Goal: Information Seeking & Learning: Learn about a topic

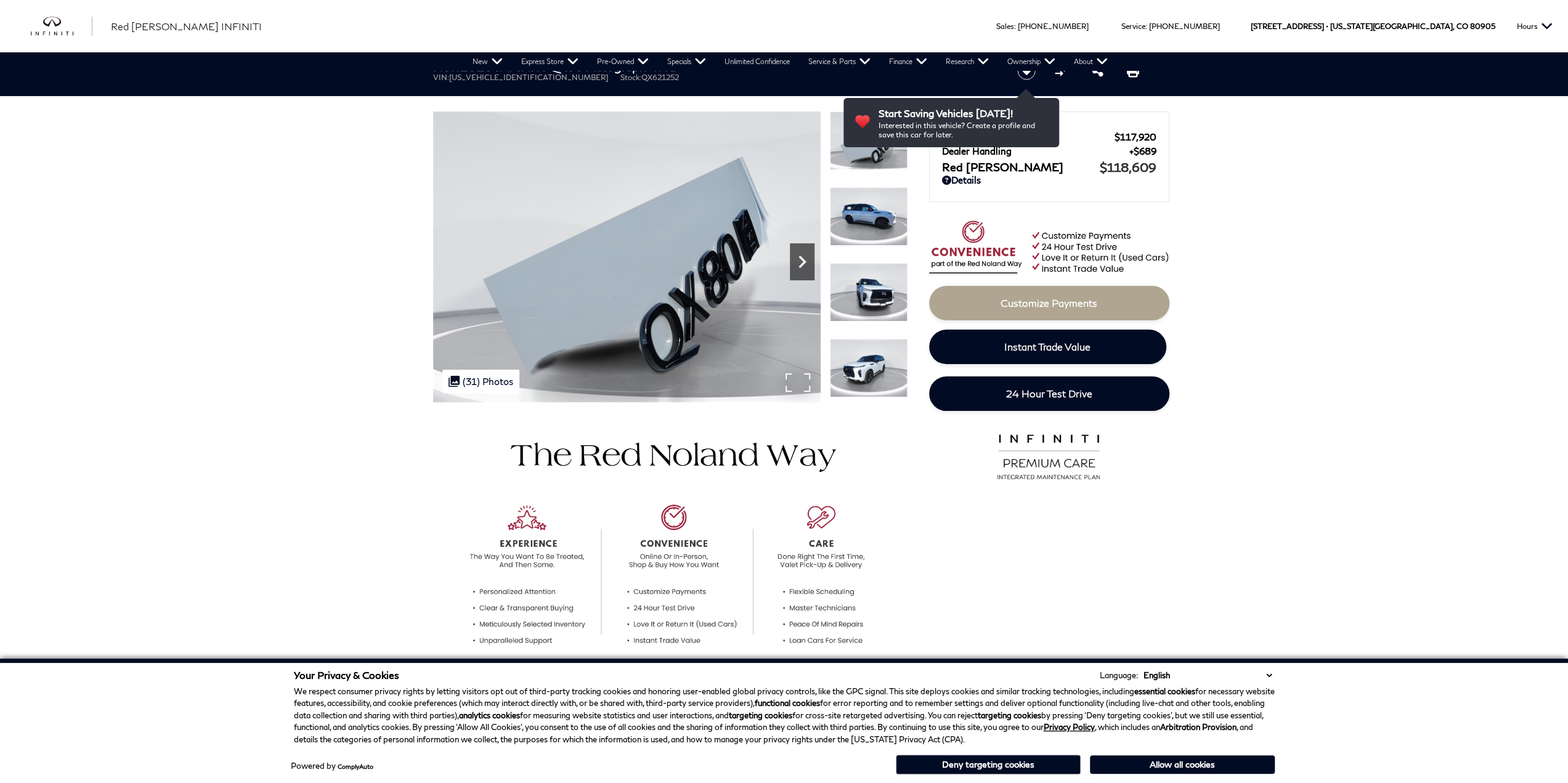
click at [797, 270] on icon "Next" at bounding box center [801, 262] width 24 height 24
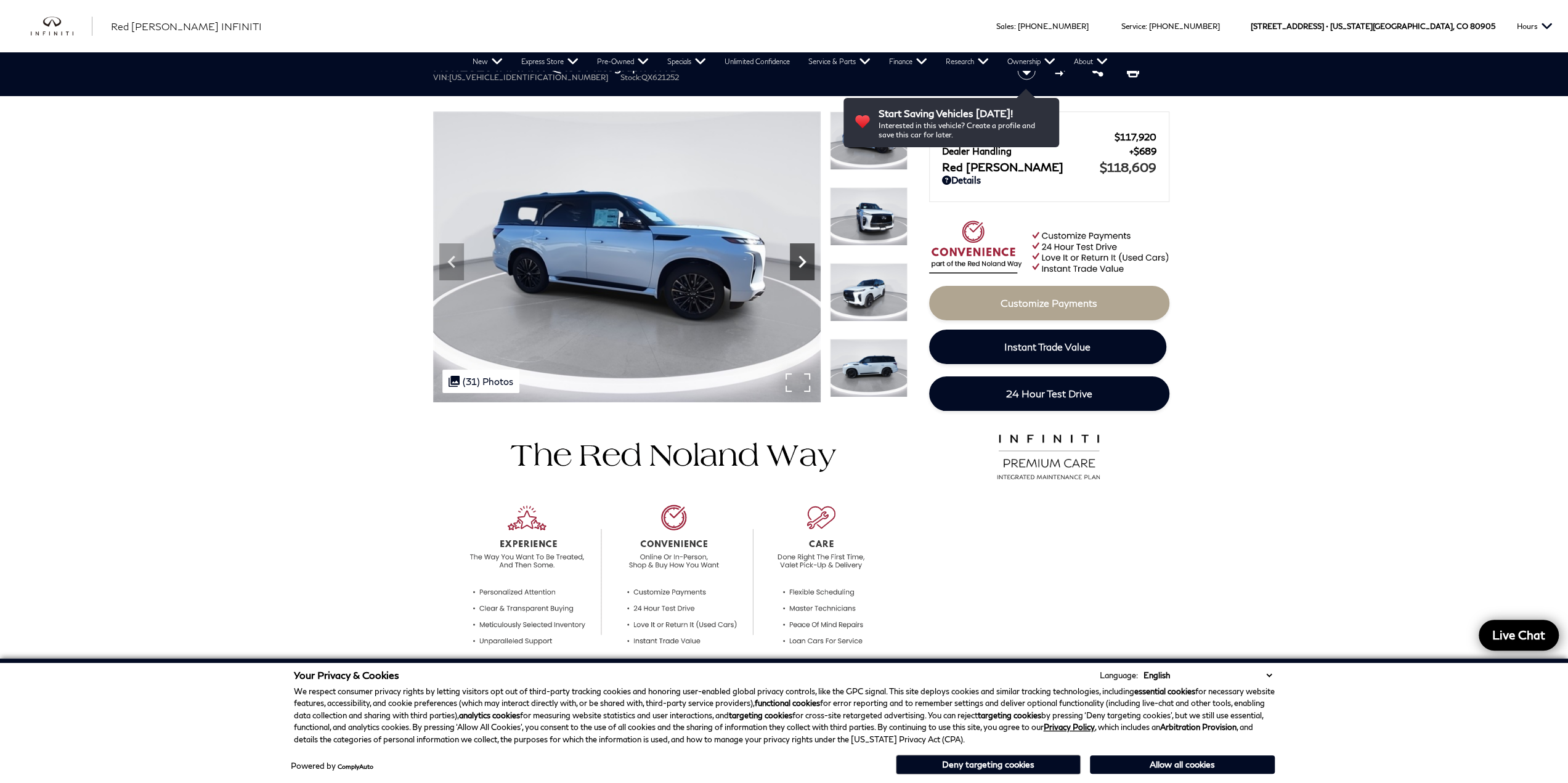
click at [797, 270] on icon "Next" at bounding box center [801, 262] width 24 height 24
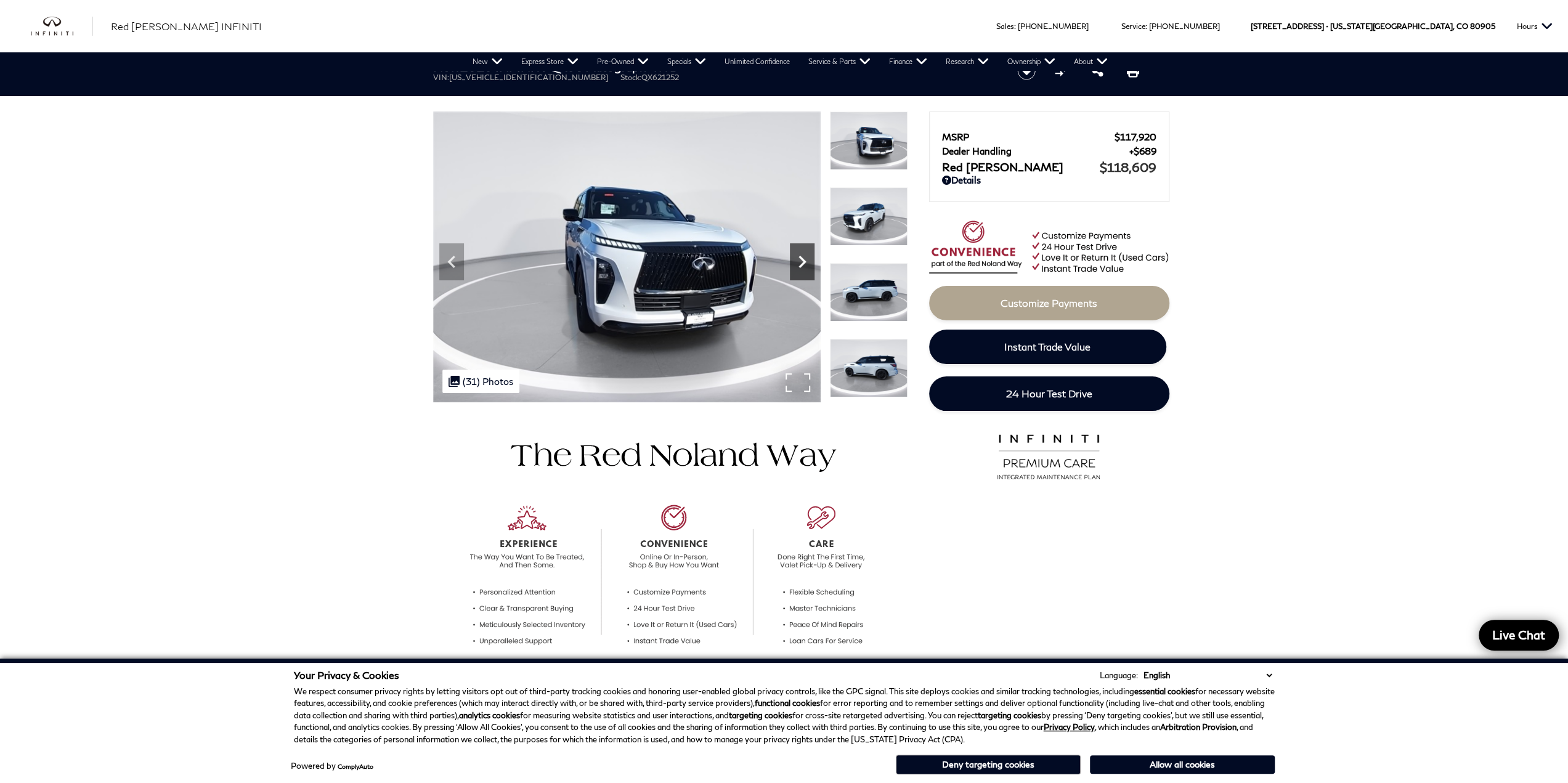
click at [797, 270] on icon "Next" at bounding box center [801, 262] width 24 height 24
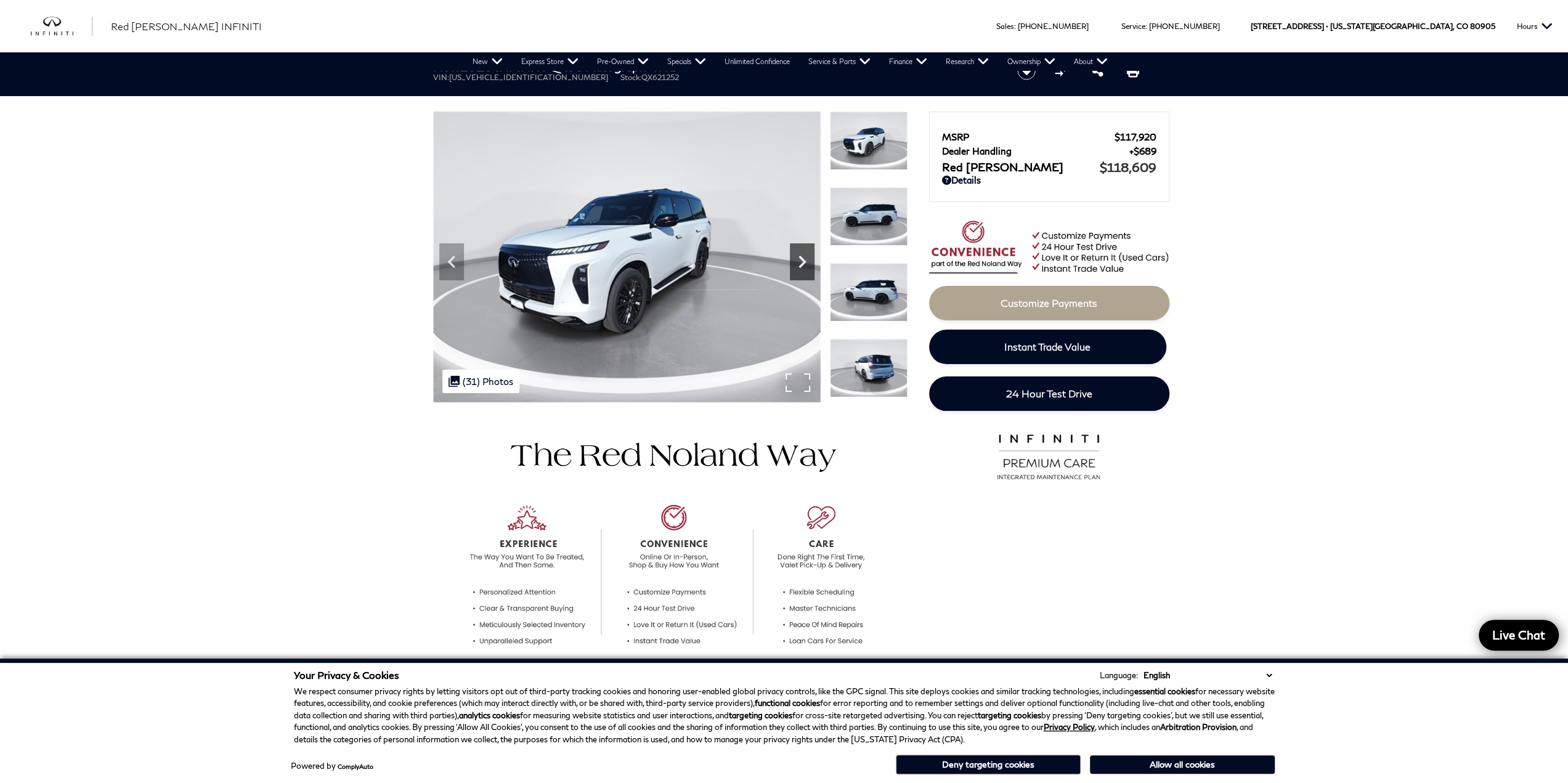
click at [797, 270] on icon "Next" at bounding box center [801, 262] width 24 height 24
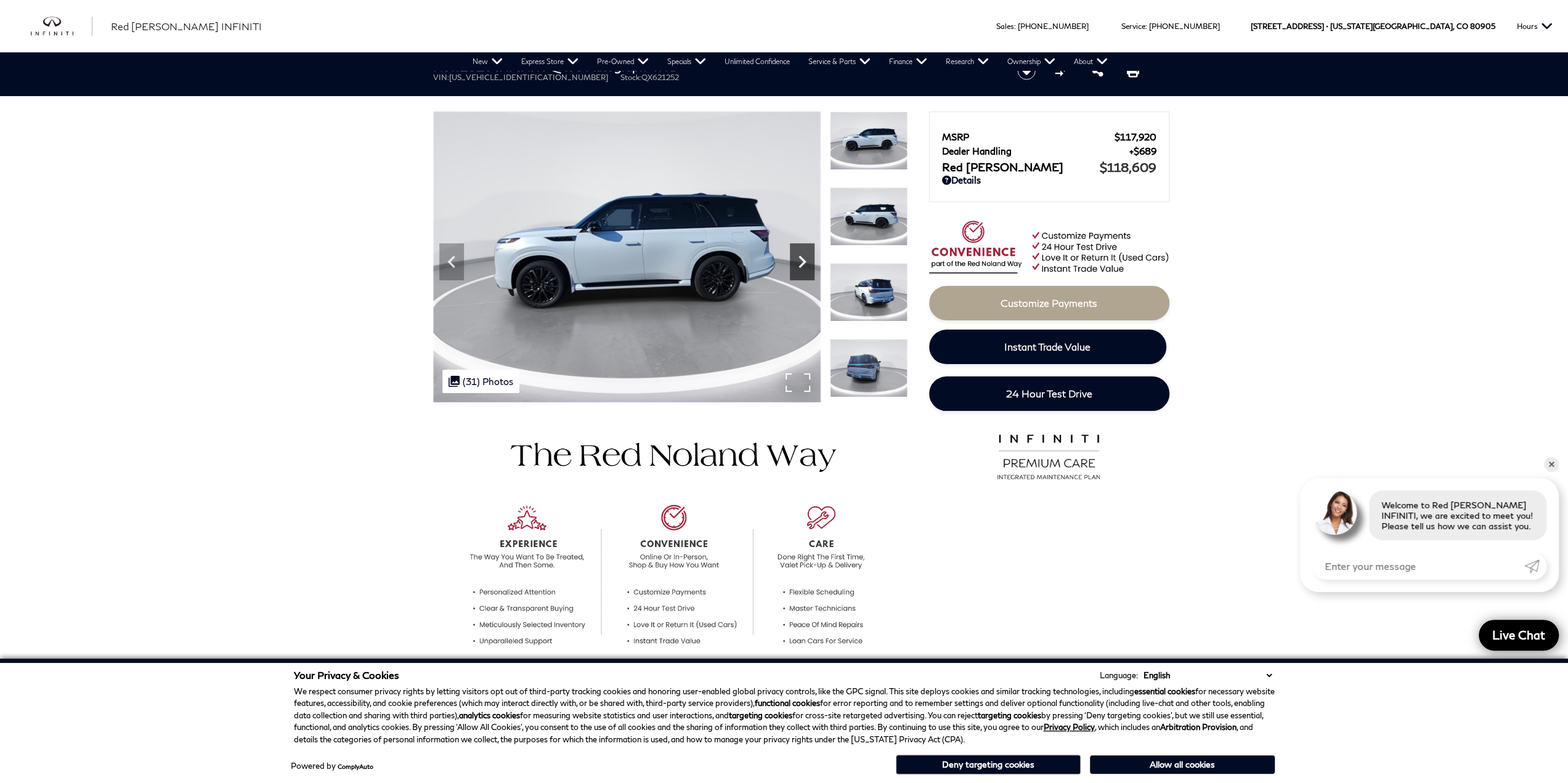
click at [797, 270] on icon "Next" at bounding box center [801, 262] width 24 height 24
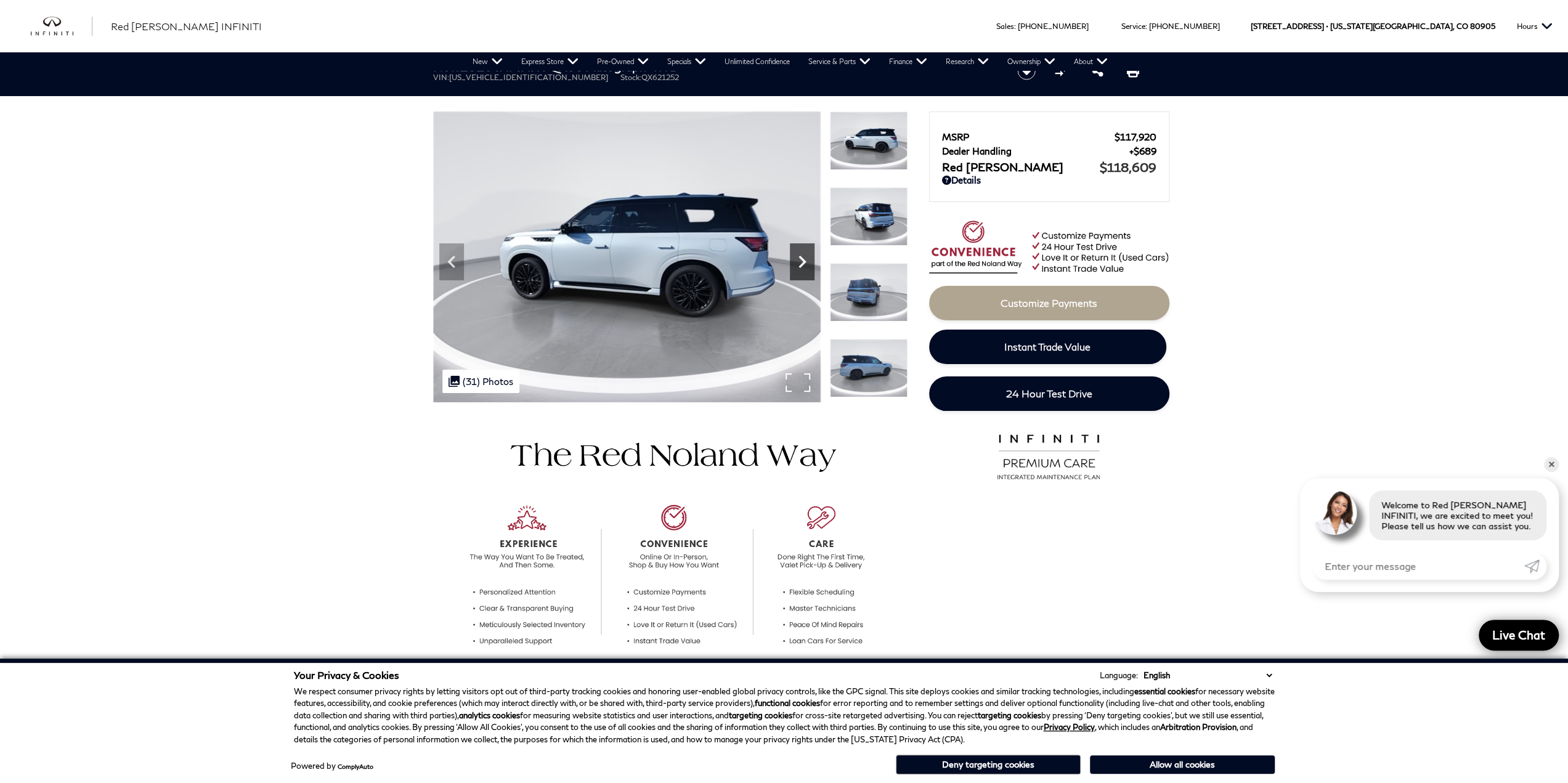
click at [797, 270] on icon "Next" at bounding box center [801, 262] width 24 height 24
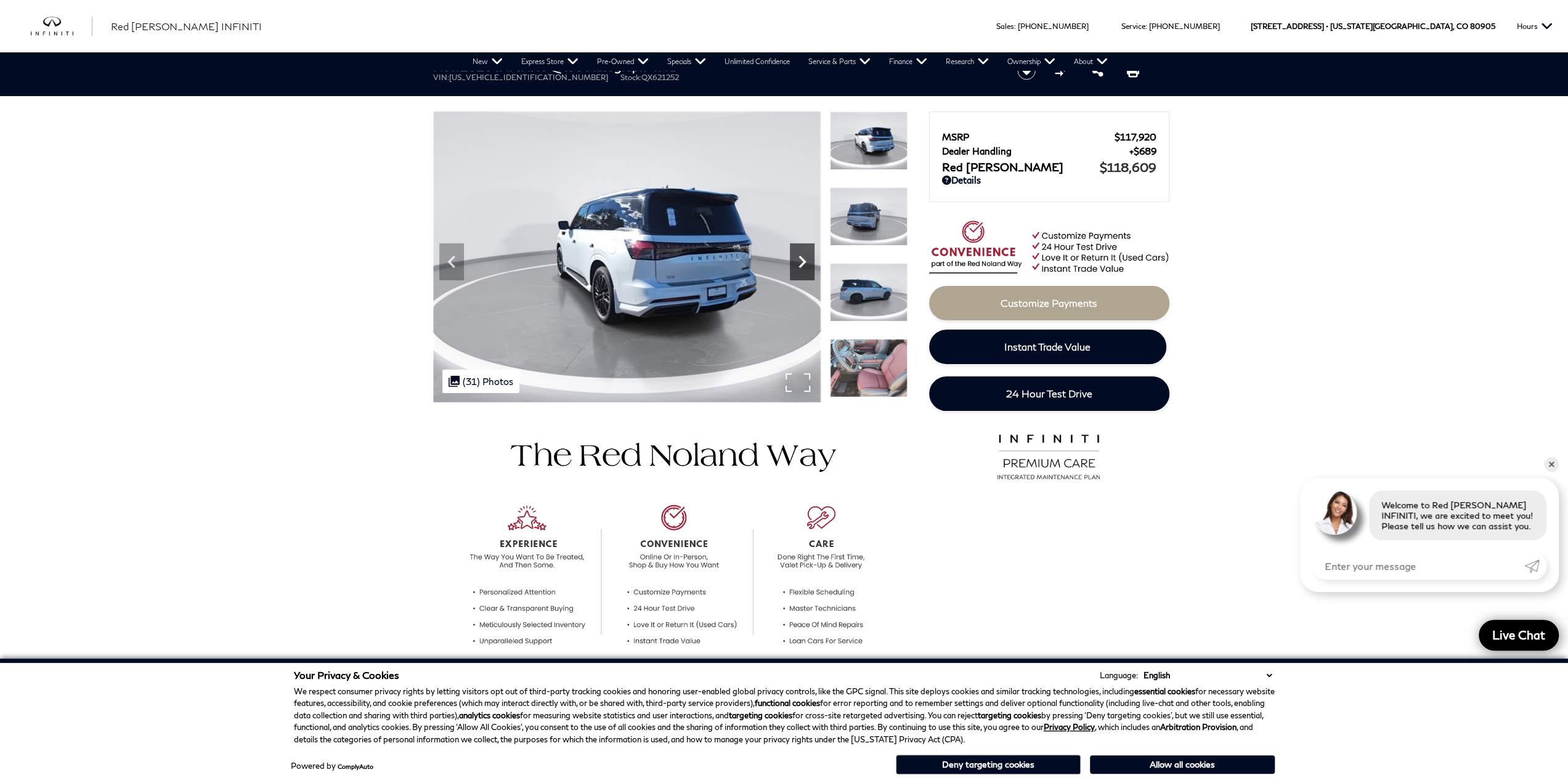
click at [797, 270] on icon "Next" at bounding box center [801, 262] width 24 height 24
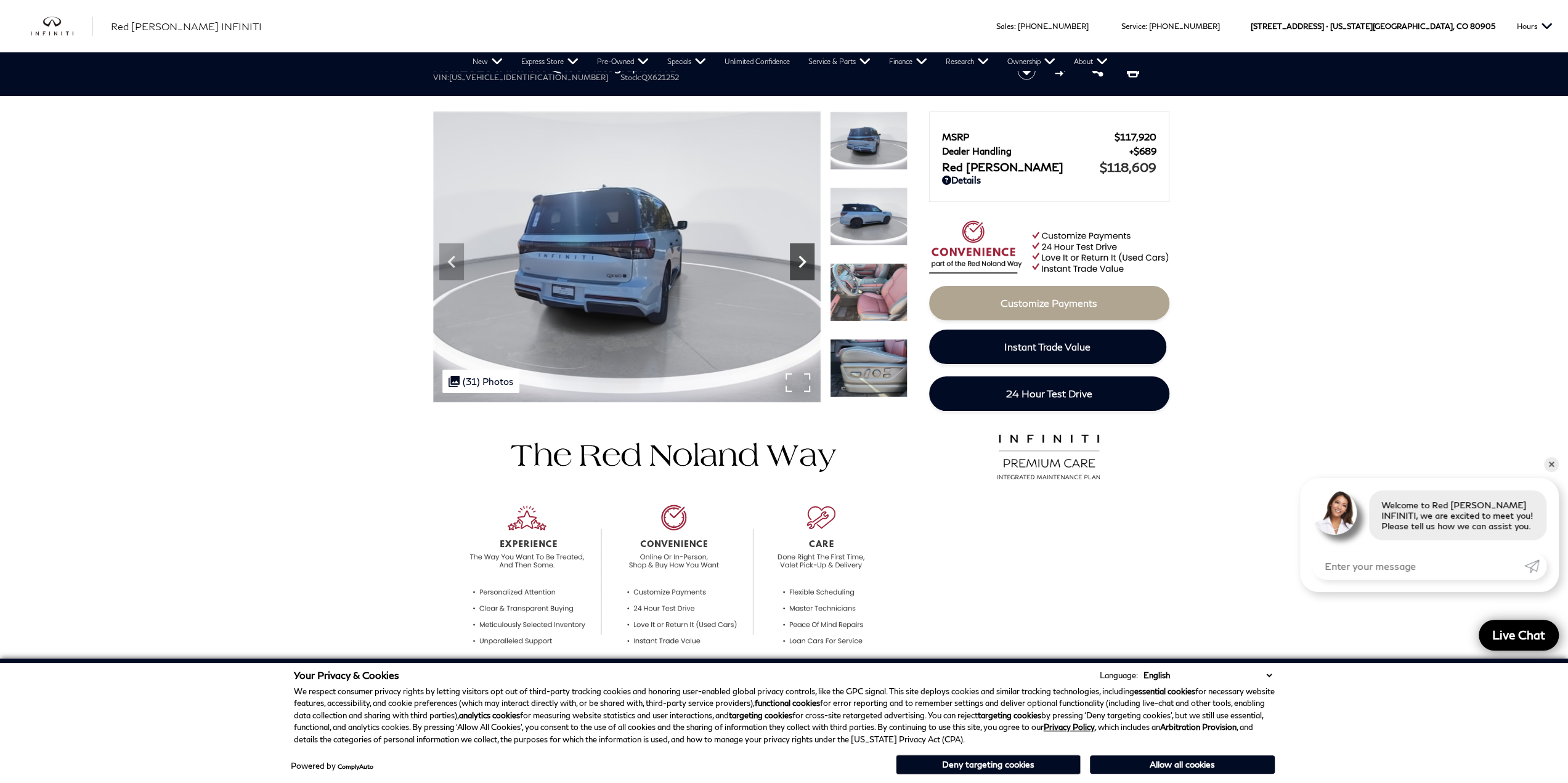
click at [797, 270] on icon "Next" at bounding box center [801, 262] width 24 height 24
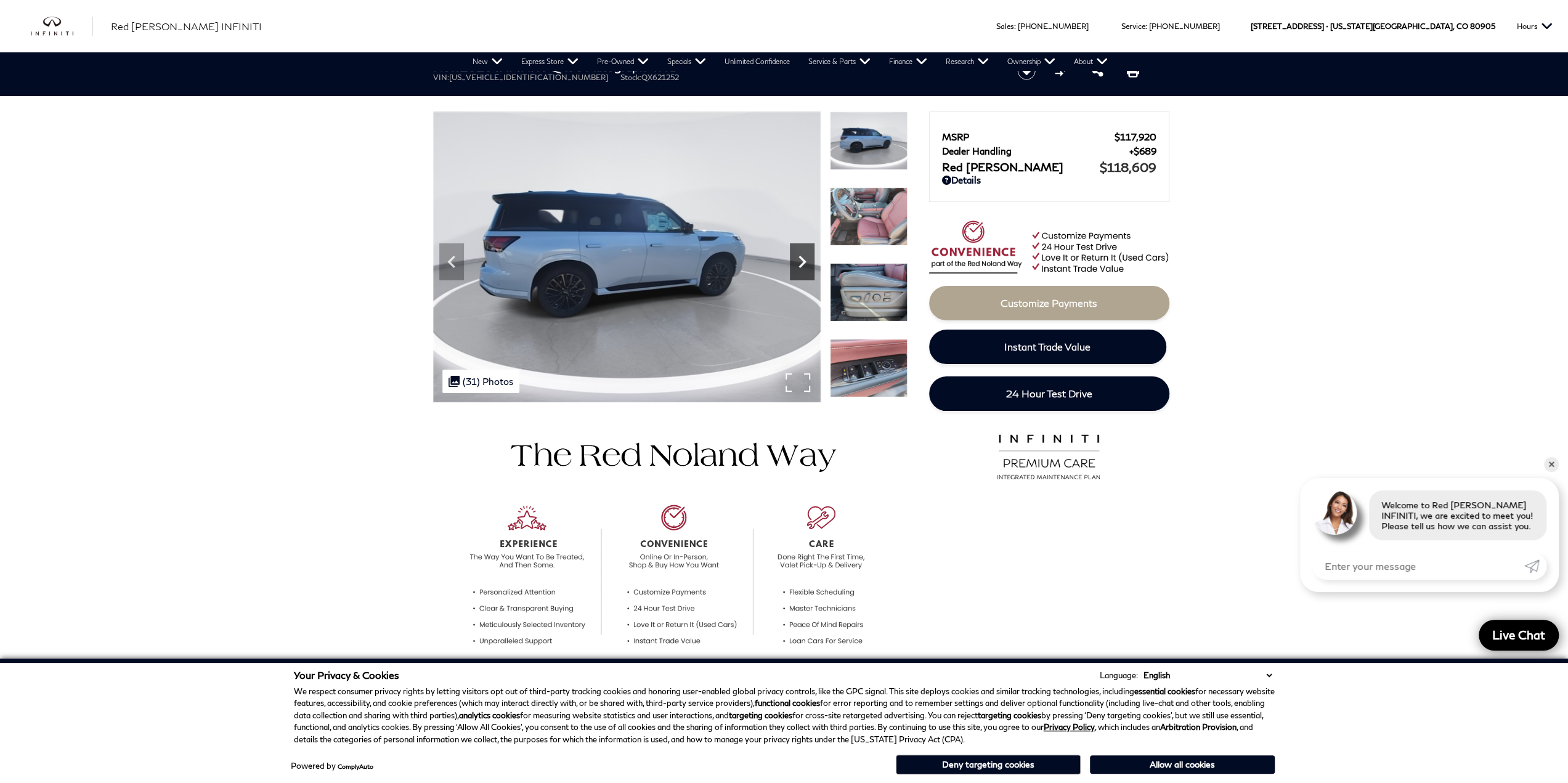
click at [797, 270] on icon "Next" at bounding box center [801, 262] width 24 height 24
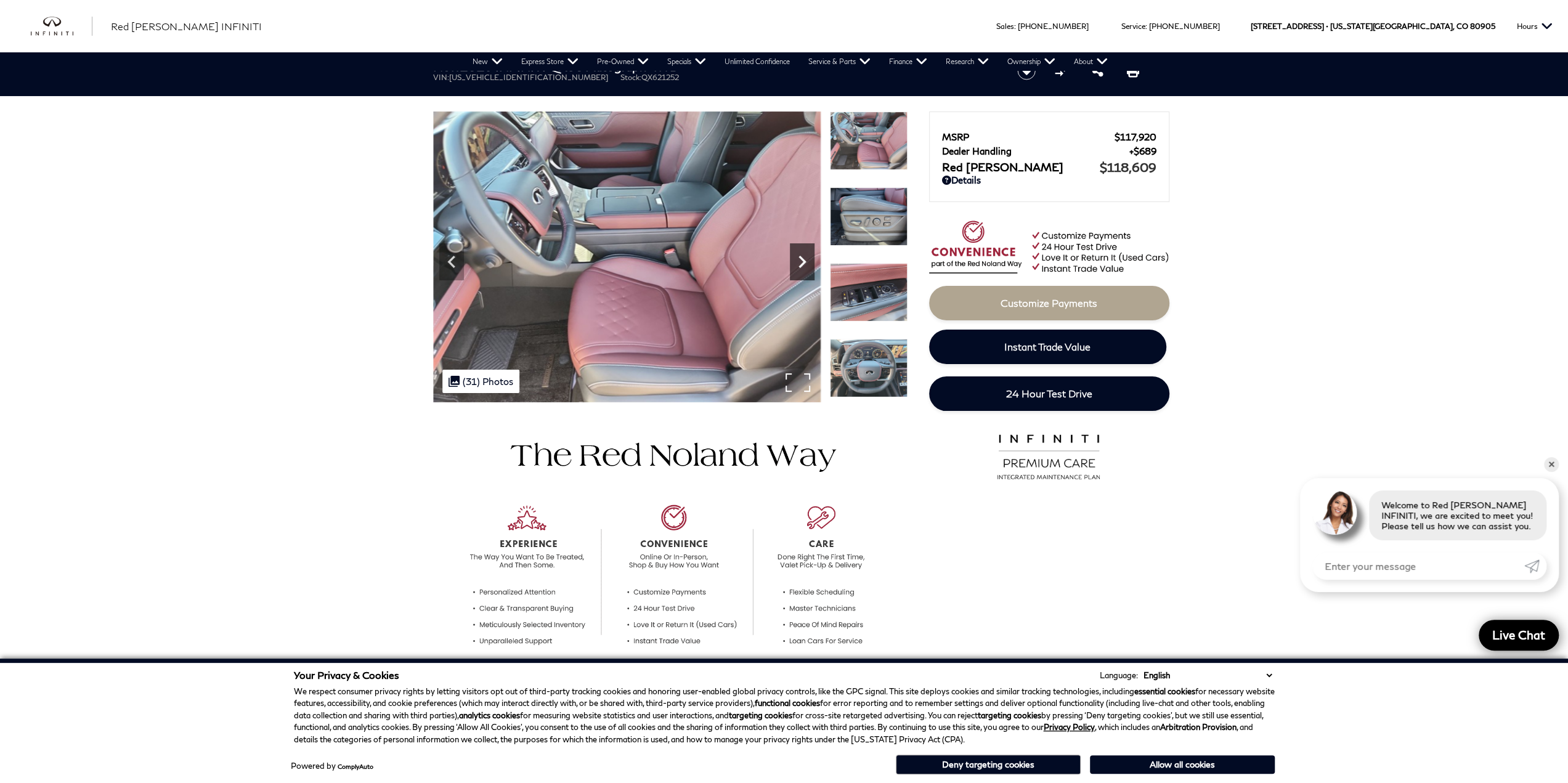
click at [797, 270] on icon "Next" at bounding box center [801, 262] width 24 height 24
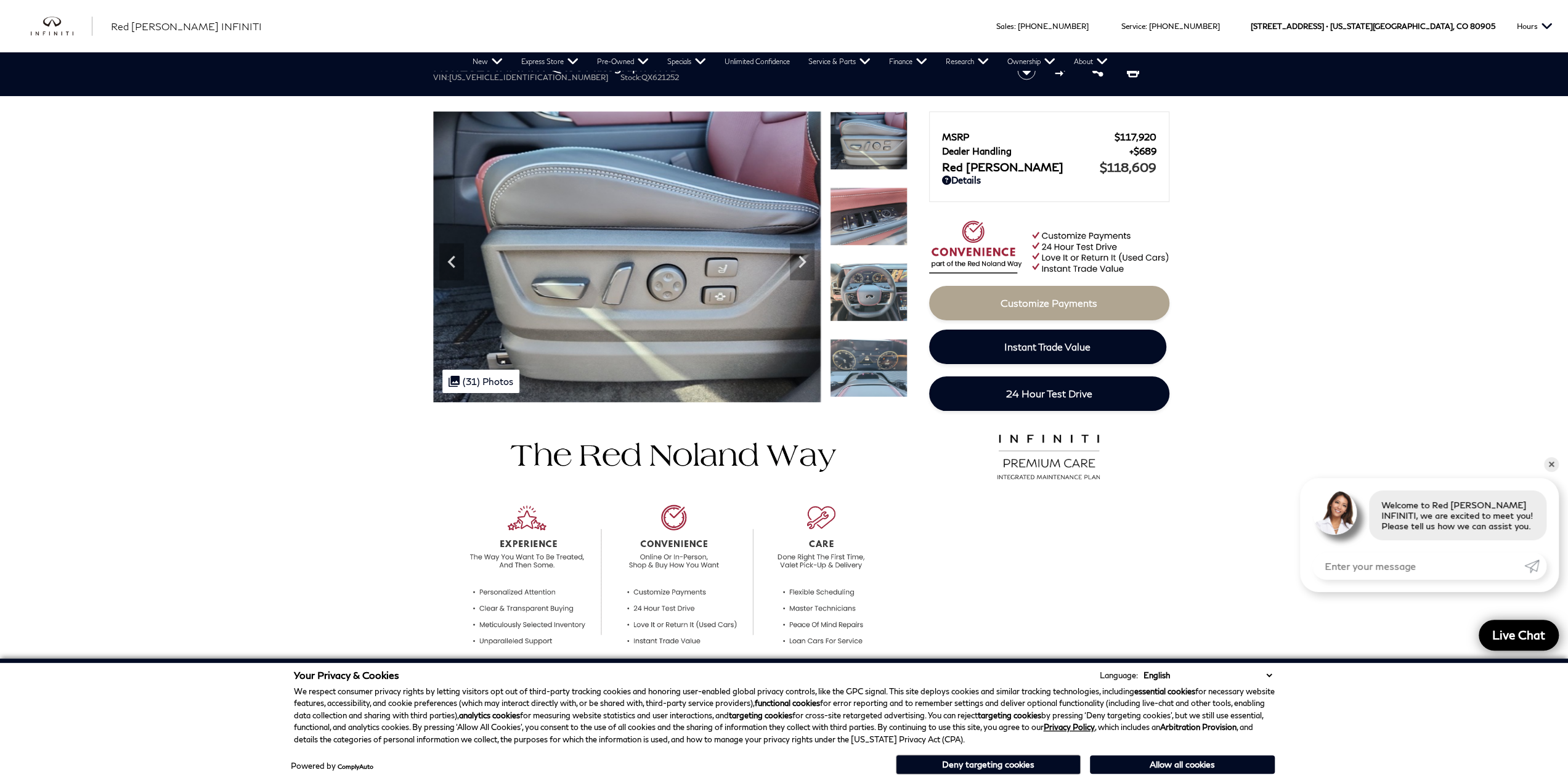
click at [879, 311] on img at bounding box center [869, 293] width 77 height 58
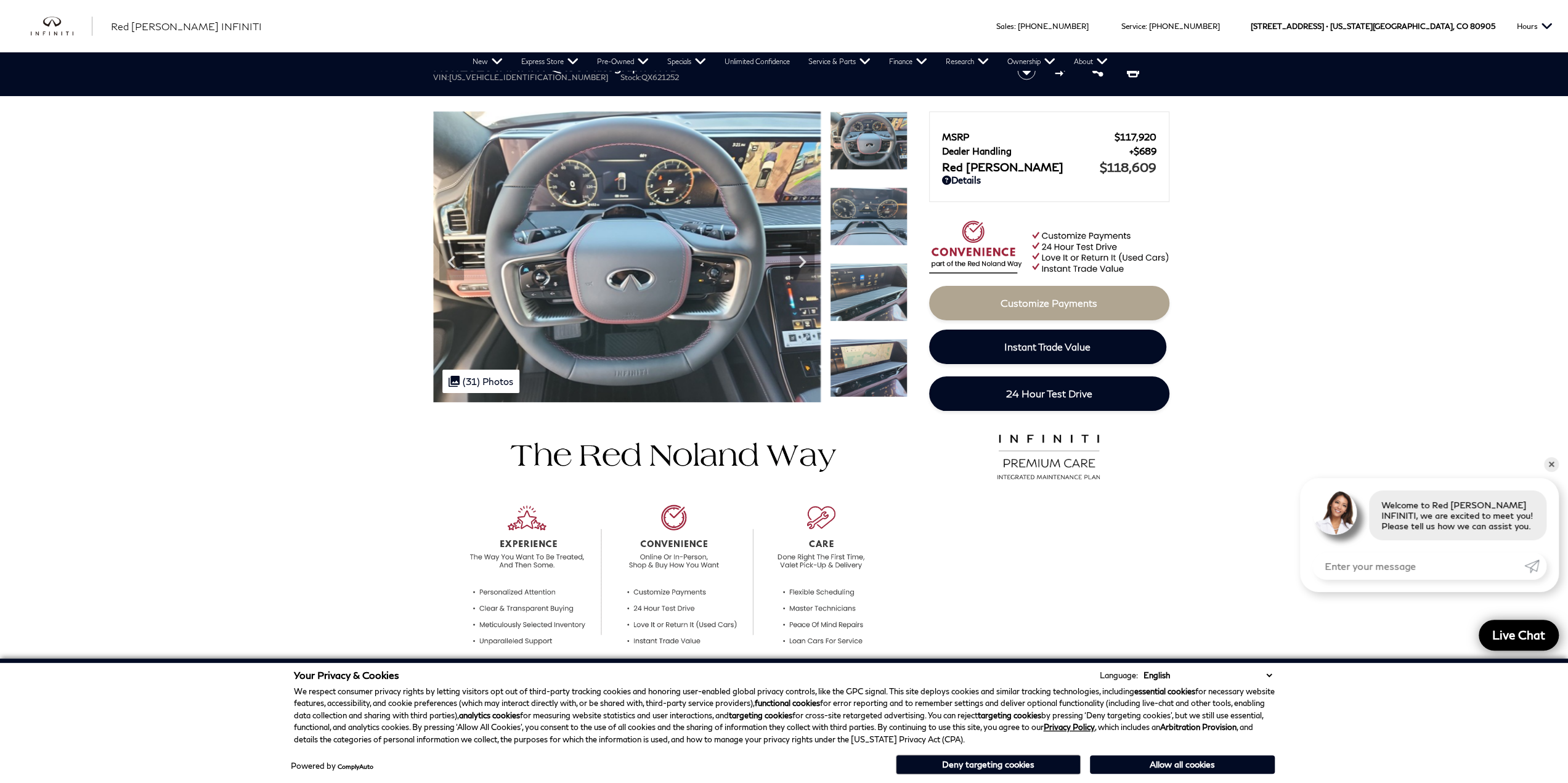
click at [885, 226] on img at bounding box center [869, 216] width 77 height 58
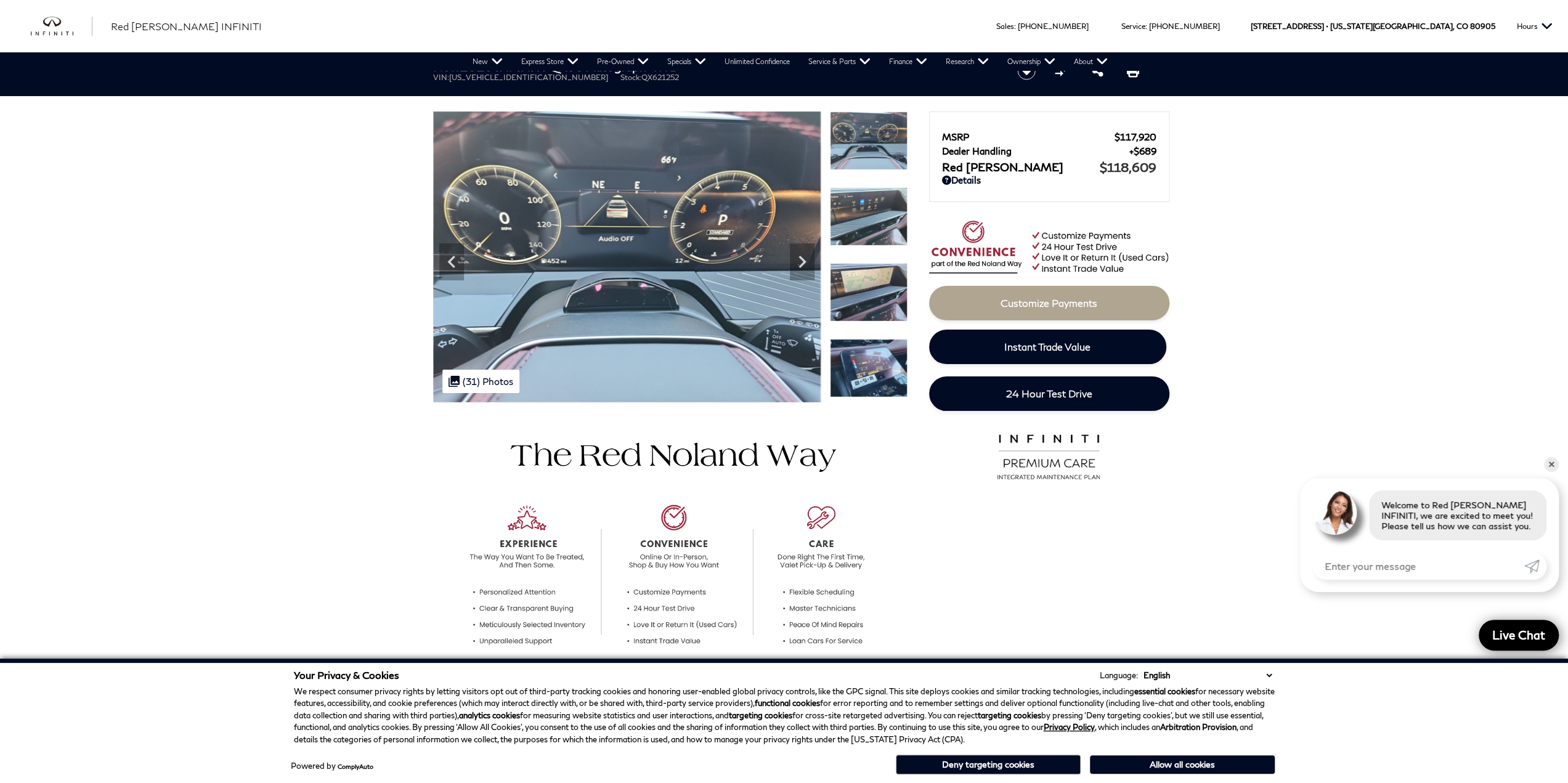
click at [885, 226] on img at bounding box center [869, 216] width 77 height 58
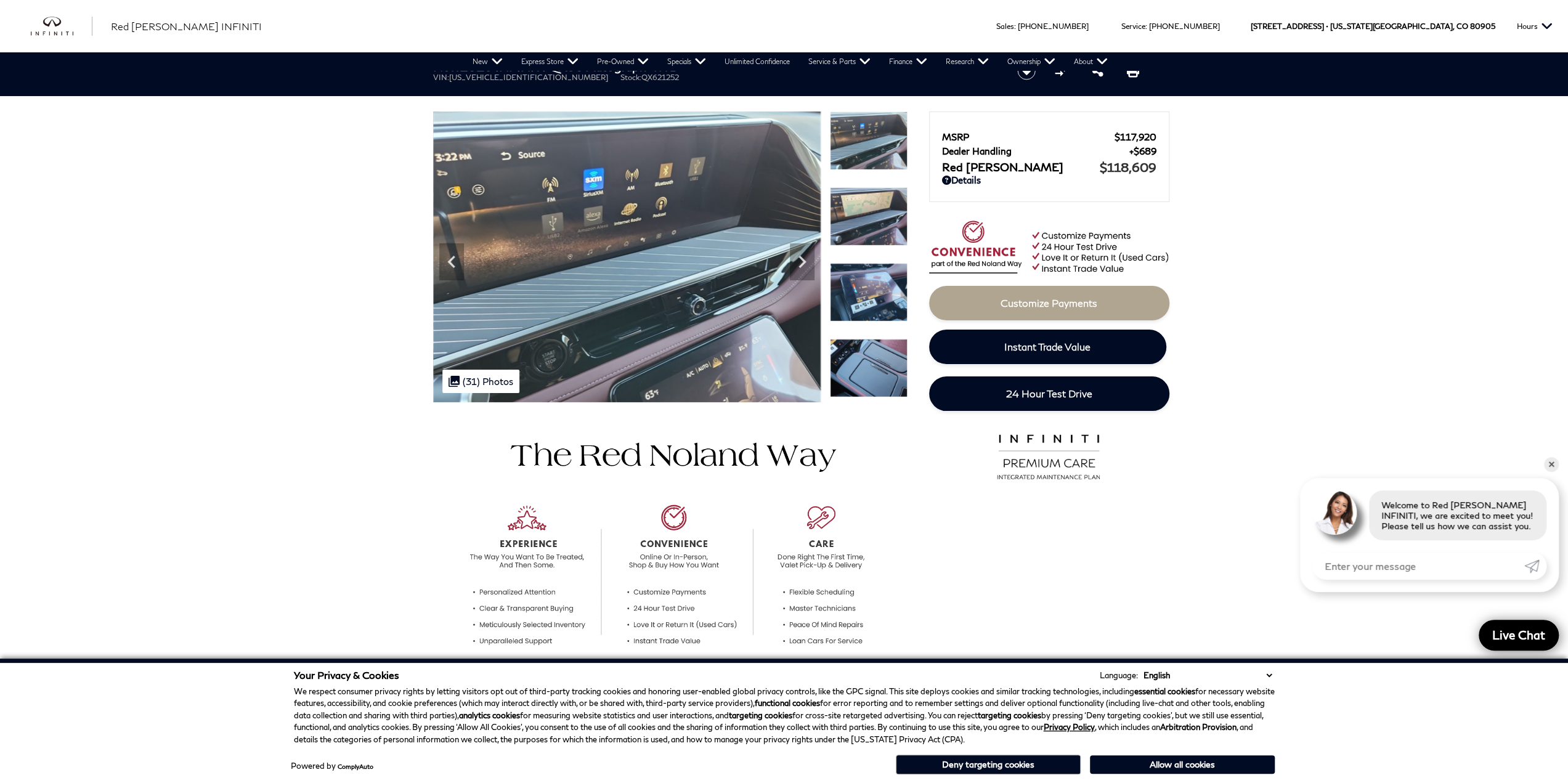
click at [885, 226] on img at bounding box center [869, 216] width 77 height 58
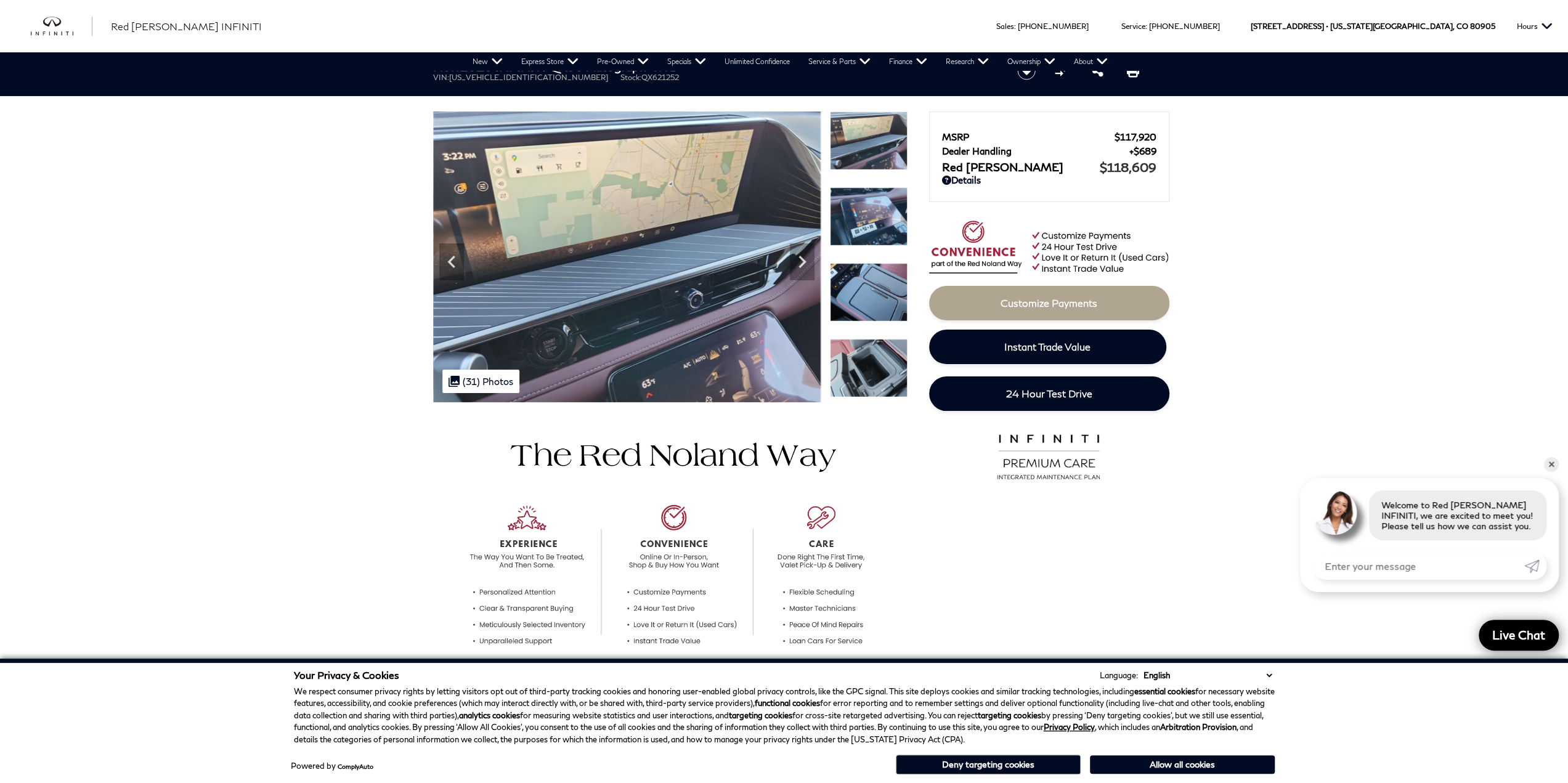
click at [885, 226] on img at bounding box center [869, 216] width 77 height 58
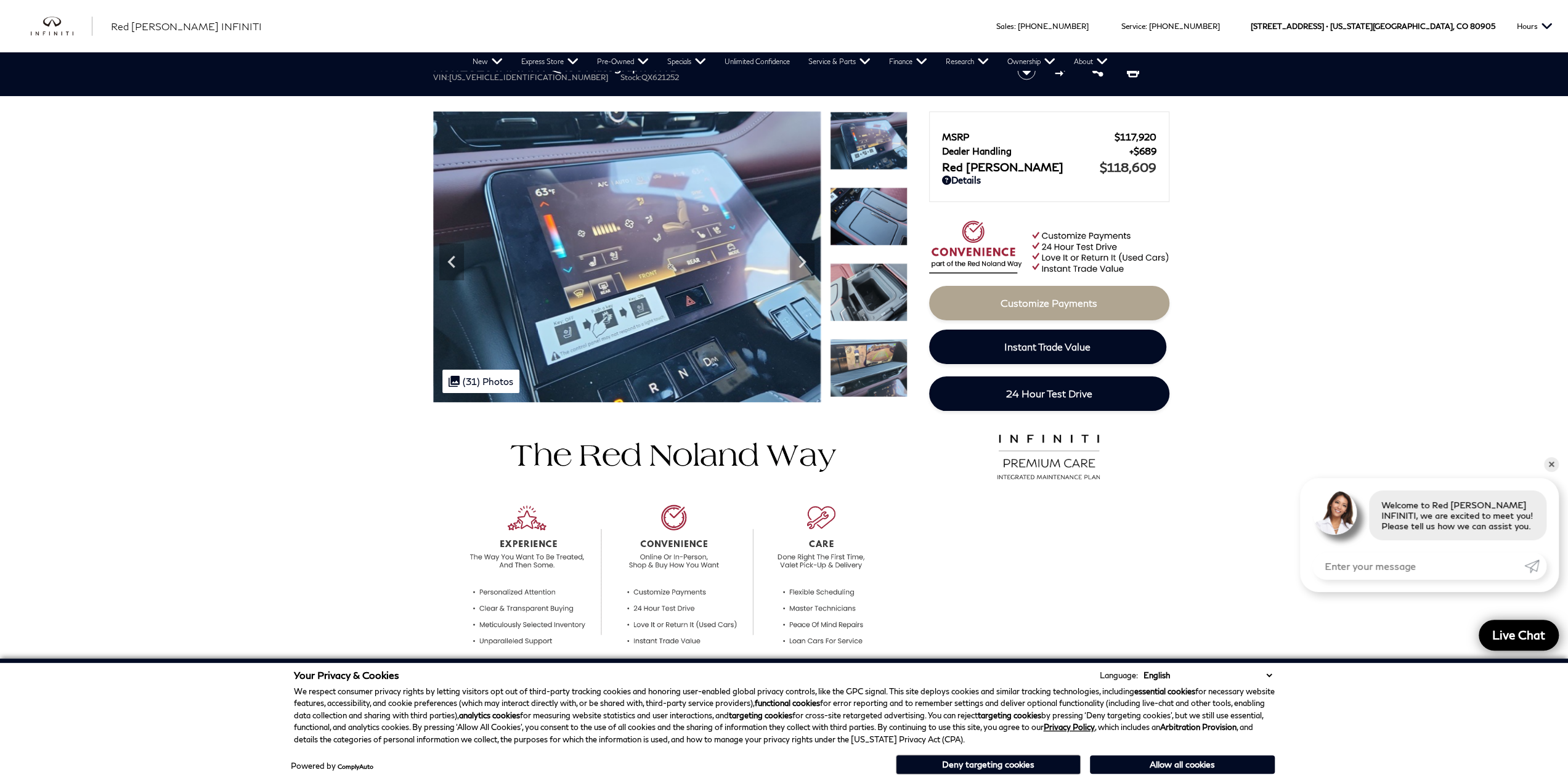
click at [885, 226] on img at bounding box center [869, 216] width 77 height 58
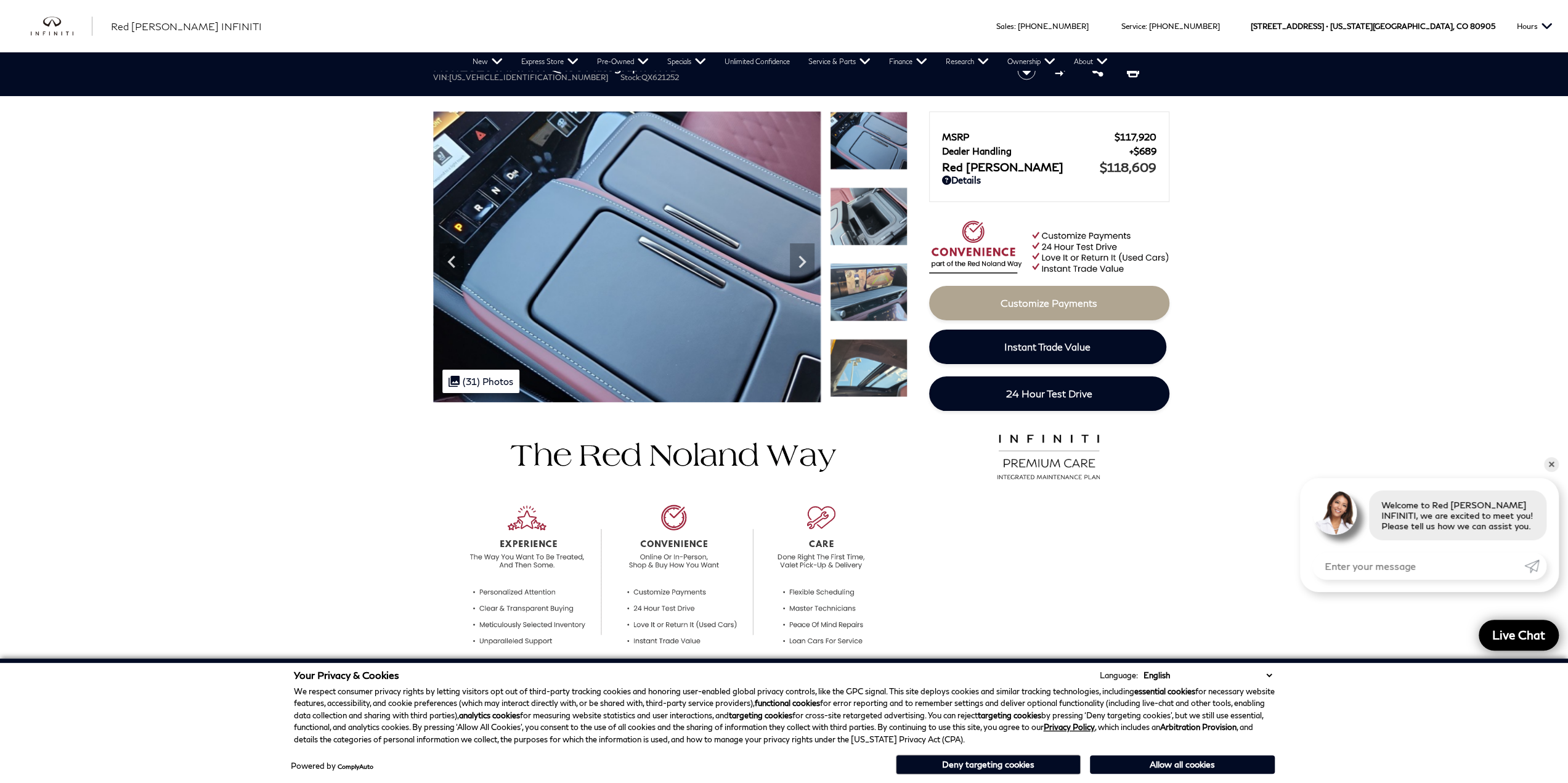
click at [885, 226] on img at bounding box center [869, 216] width 77 height 58
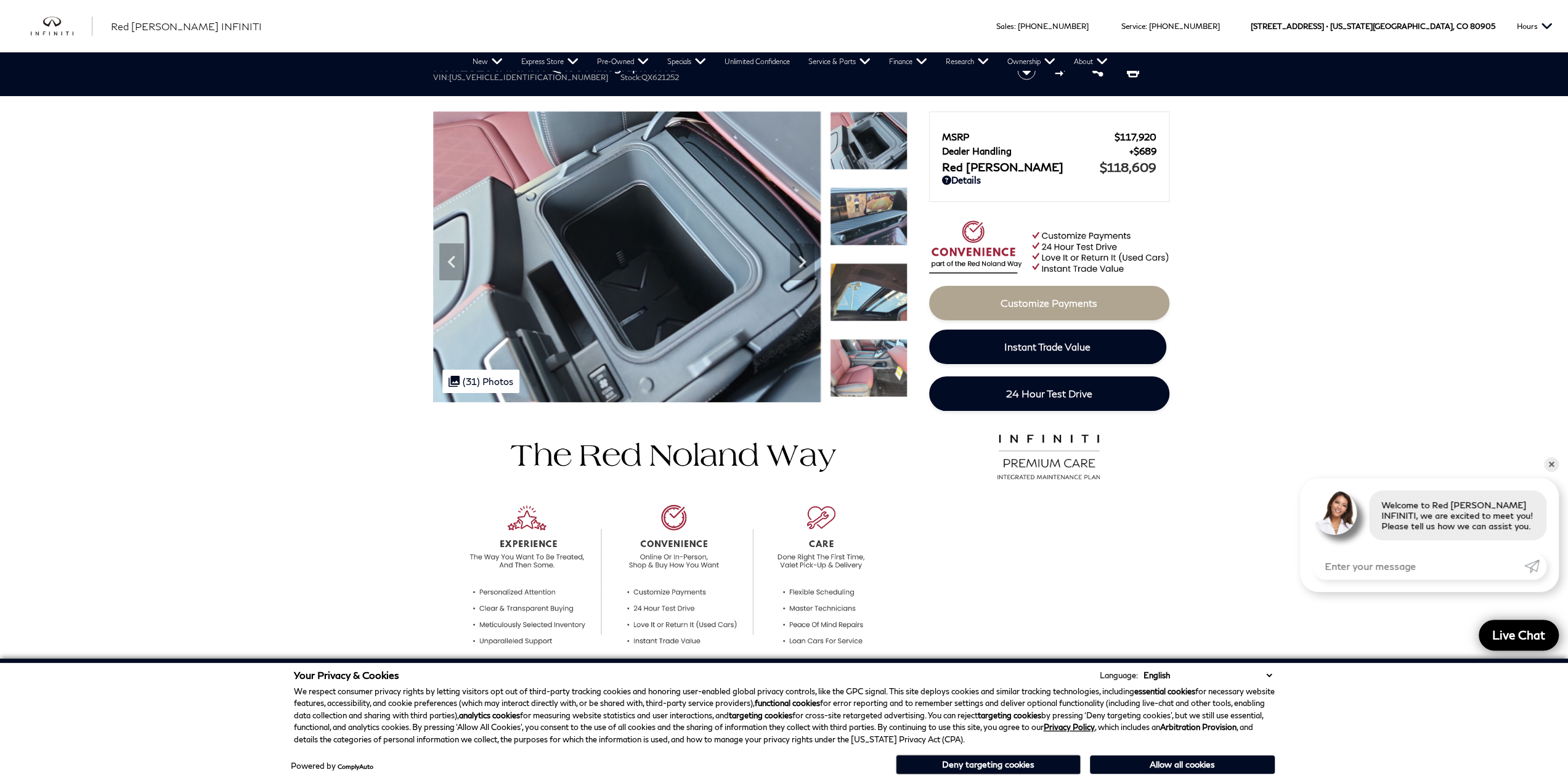
click at [885, 226] on img at bounding box center [869, 216] width 77 height 58
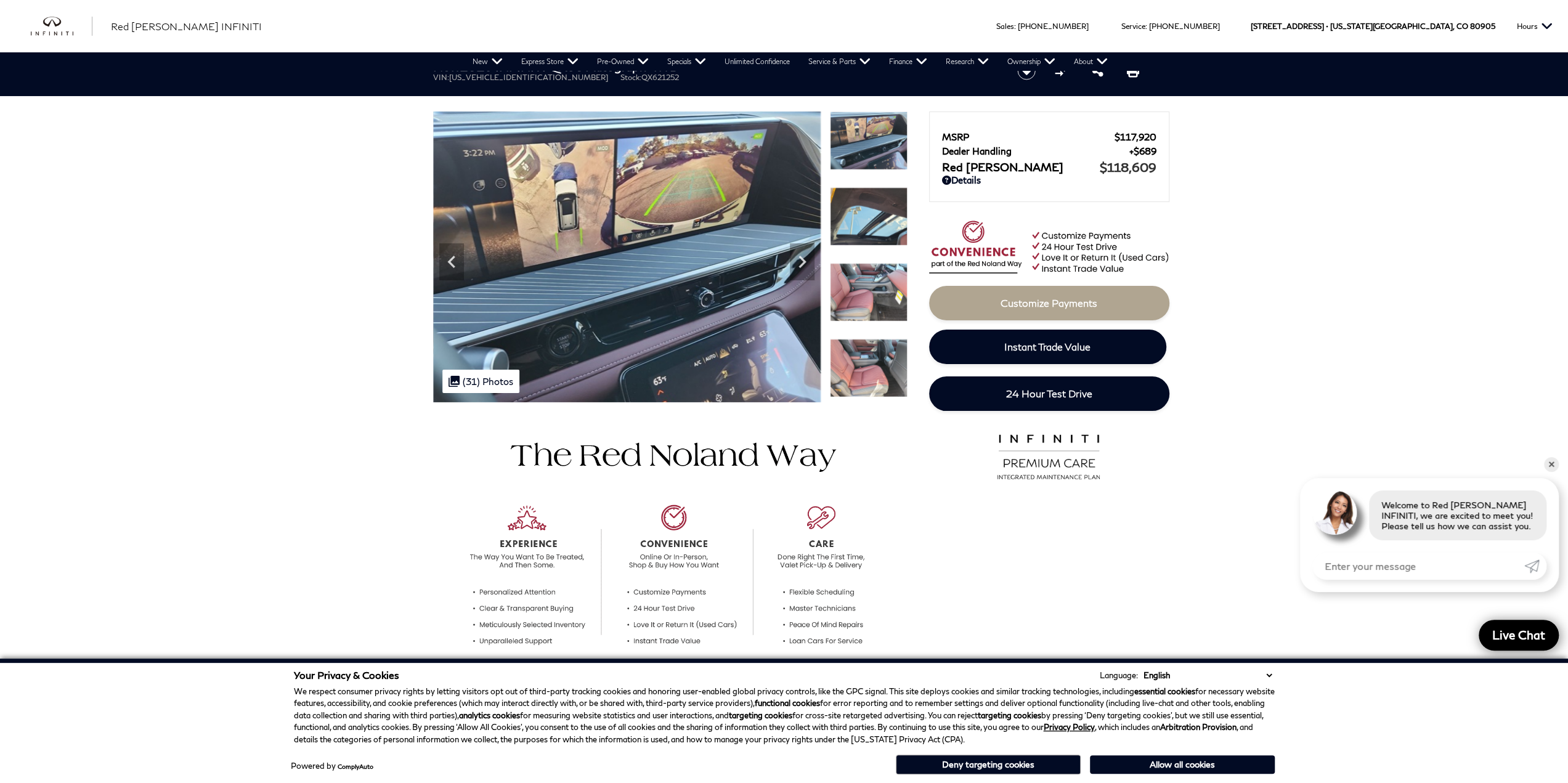
click at [885, 226] on img at bounding box center [869, 216] width 77 height 58
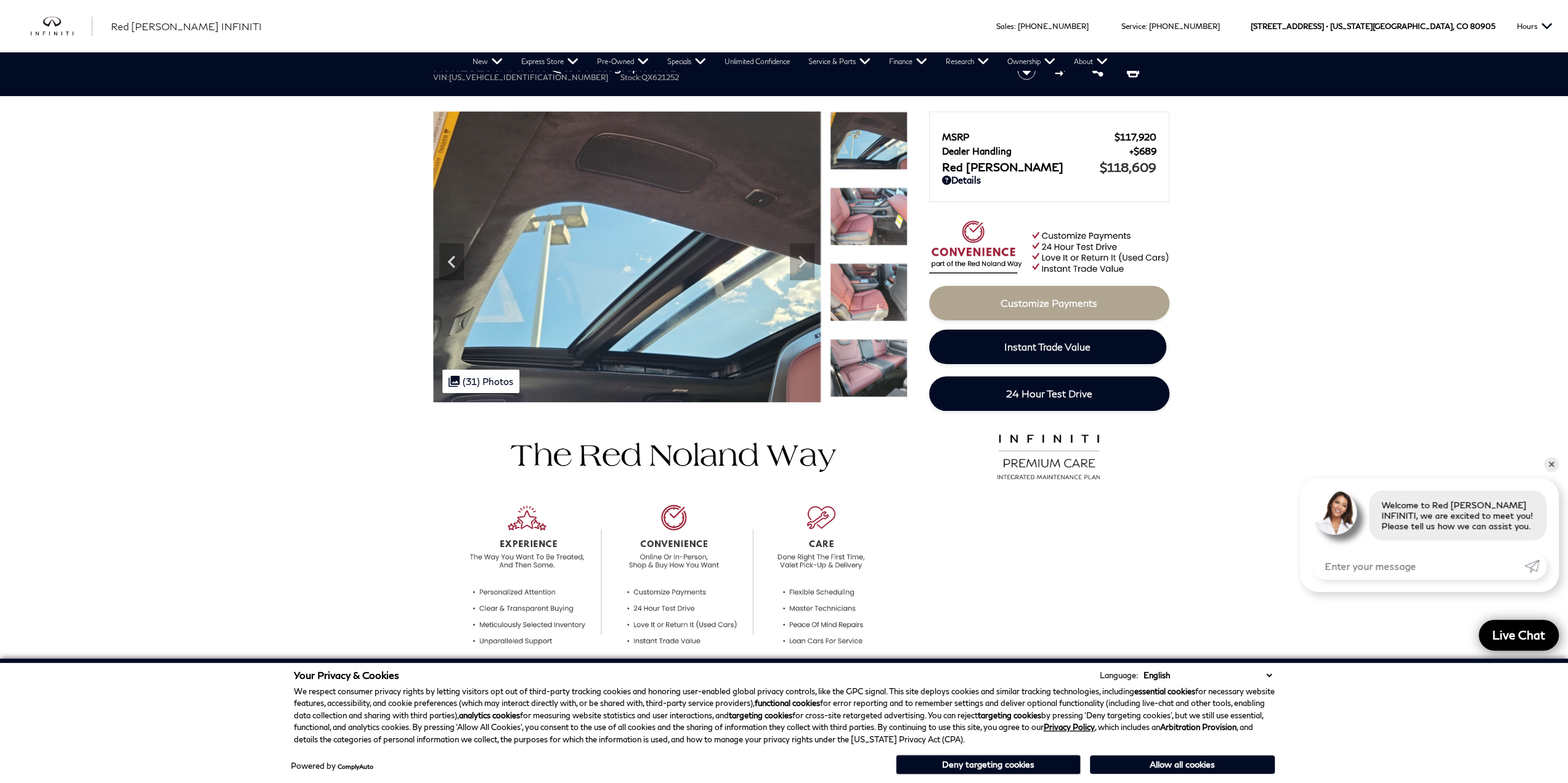
click at [885, 226] on img at bounding box center [869, 216] width 77 height 58
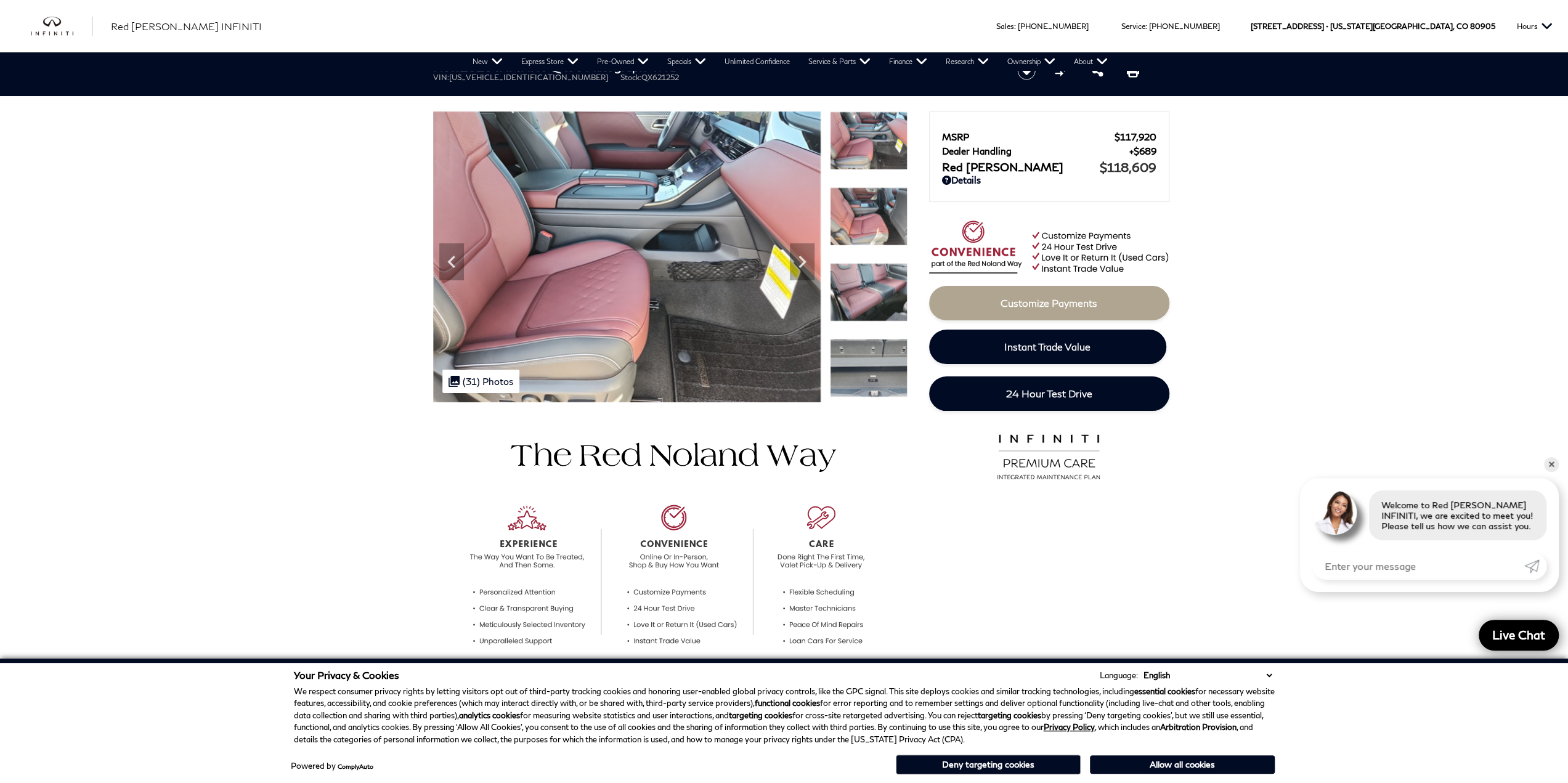
click at [885, 226] on img at bounding box center [869, 216] width 77 height 58
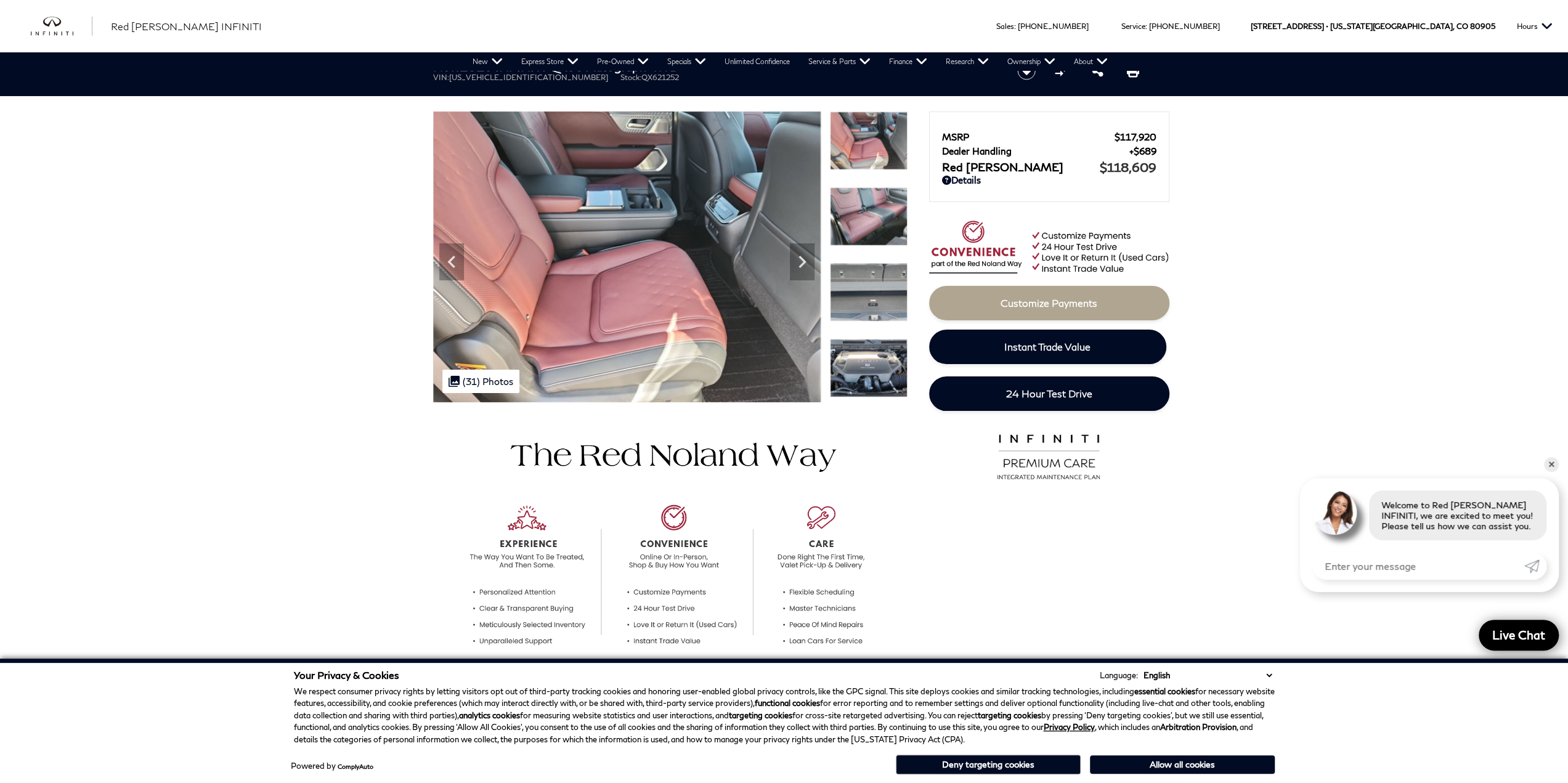
click at [885, 226] on img at bounding box center [869, 216] width 77 height 58
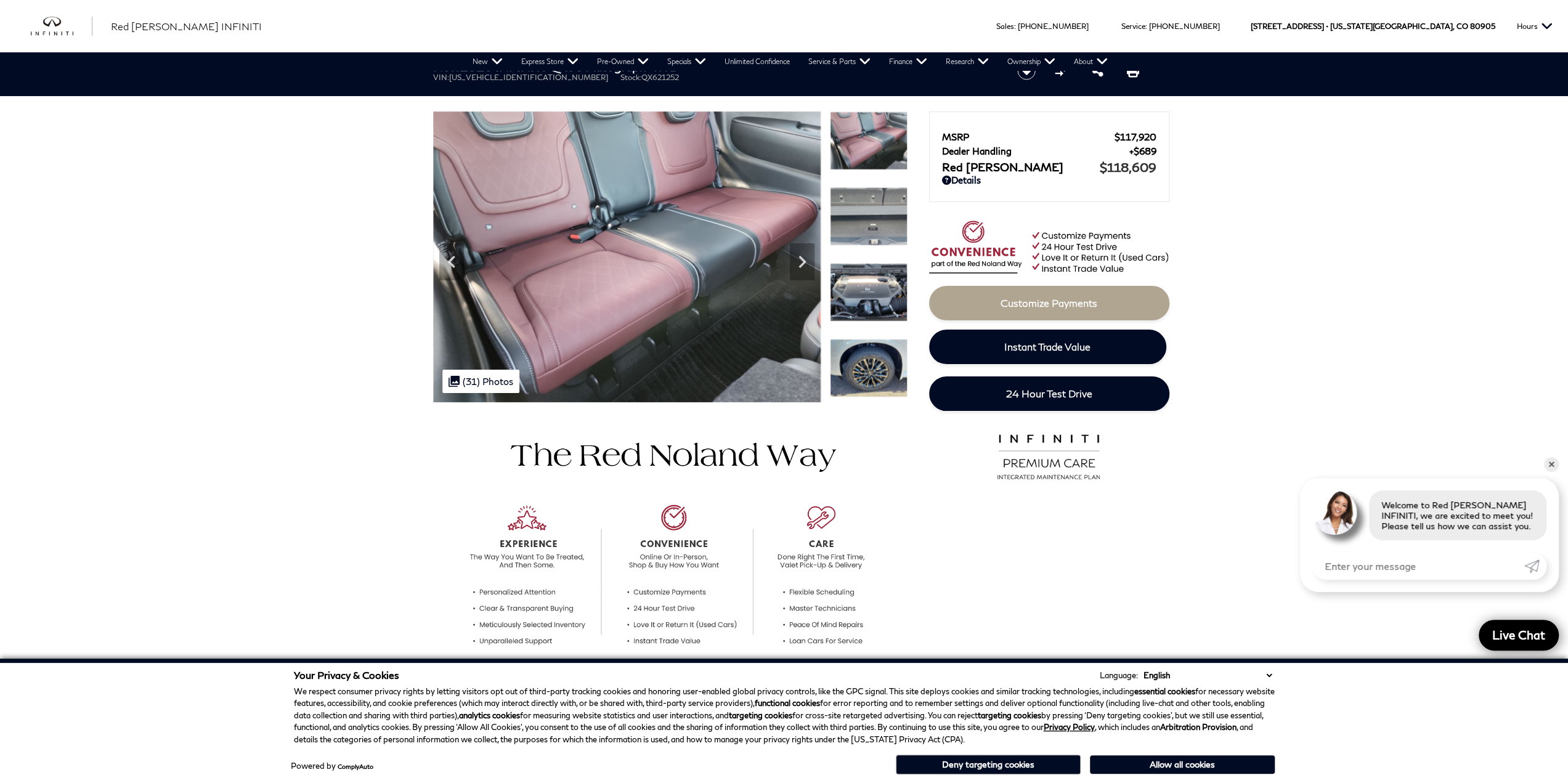
click at [891, 150] on img at bounding box center [869, 141] width 77 height 58
click at [457, 267] on icon "Previous" at bounding box center [450, 262] width 24 height 24
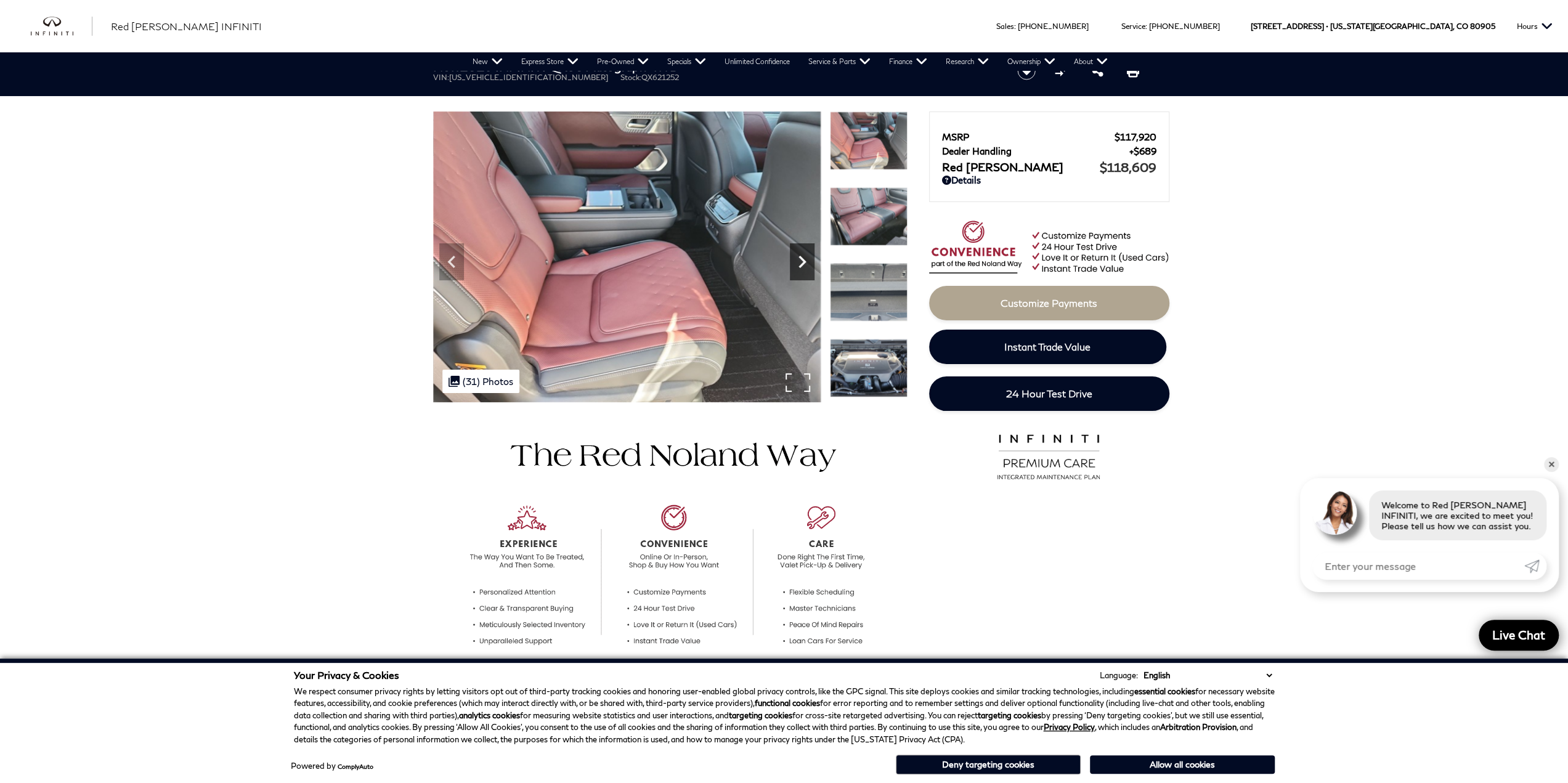
click at [805, 260] on icon "Next" at bounding box center [801, 262] width 24 height 24
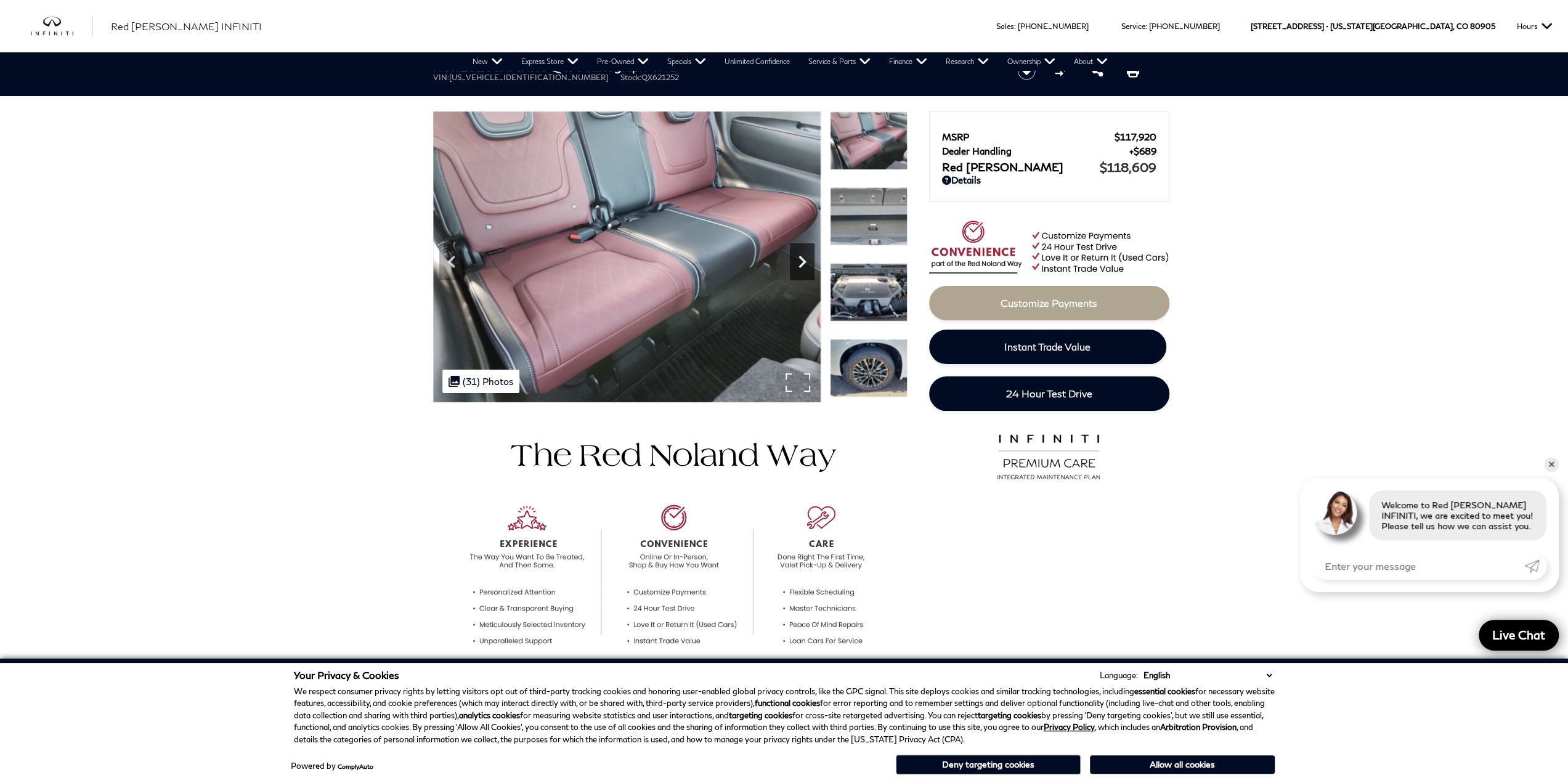
click at [805, 260] on icon "Next" at bounding box center [801, 262] width 24 height 24
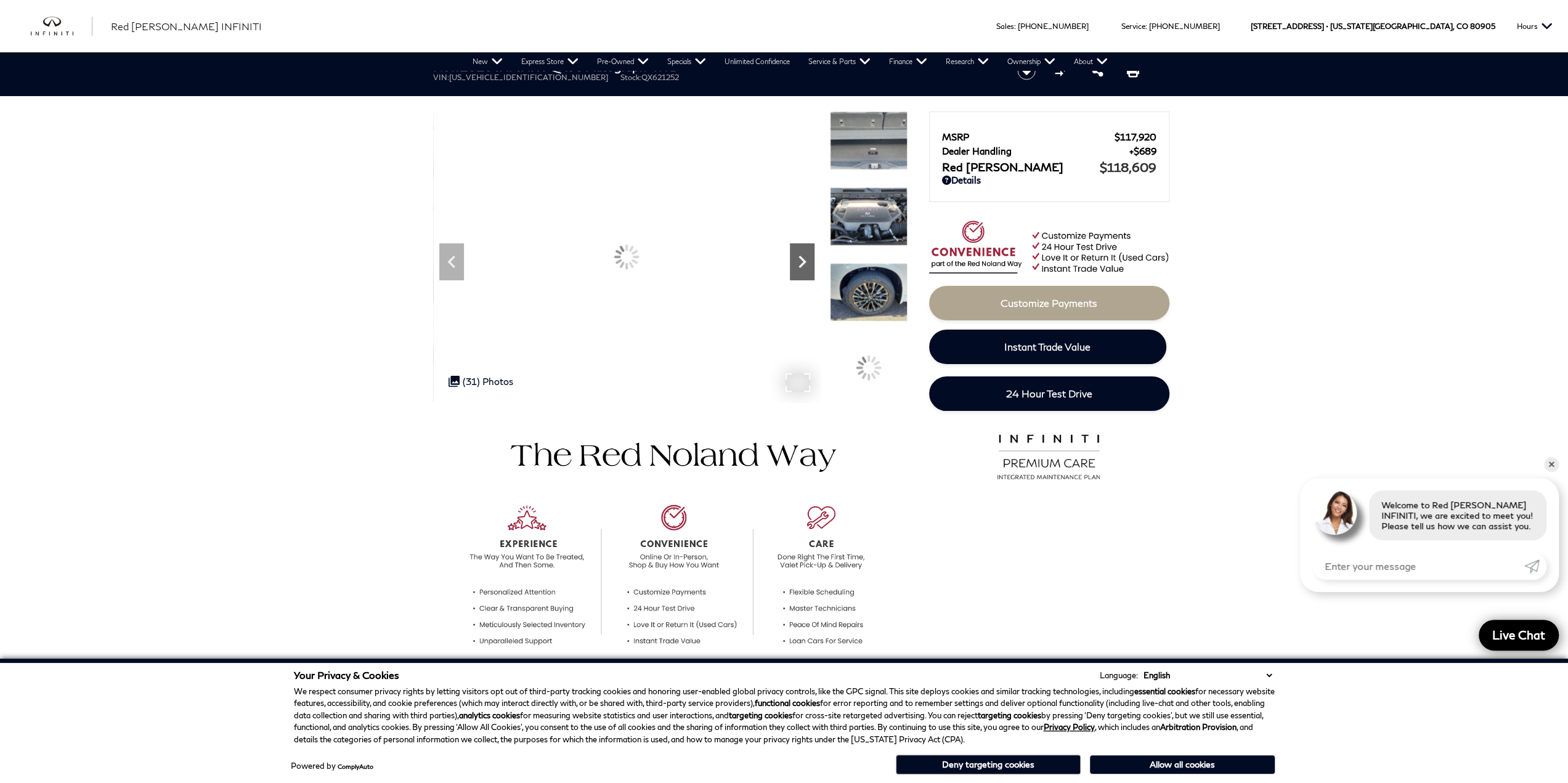
click at [805, 260] on icon "Next" at bounding box center [801, 262] width 24 height 24
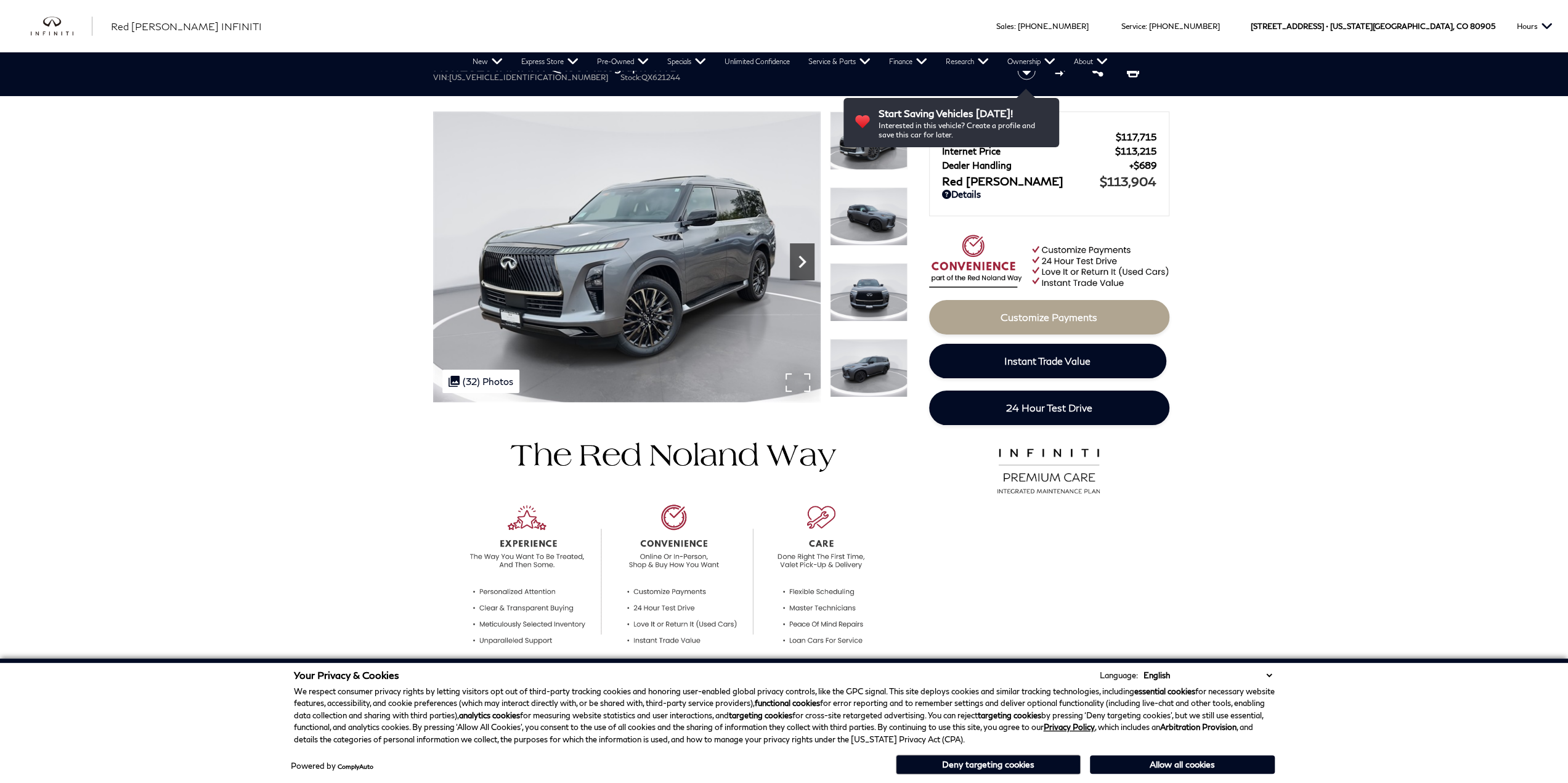
click at [803, 266] on icon "Next" at bounding box center [801, 262] width 24 height 24
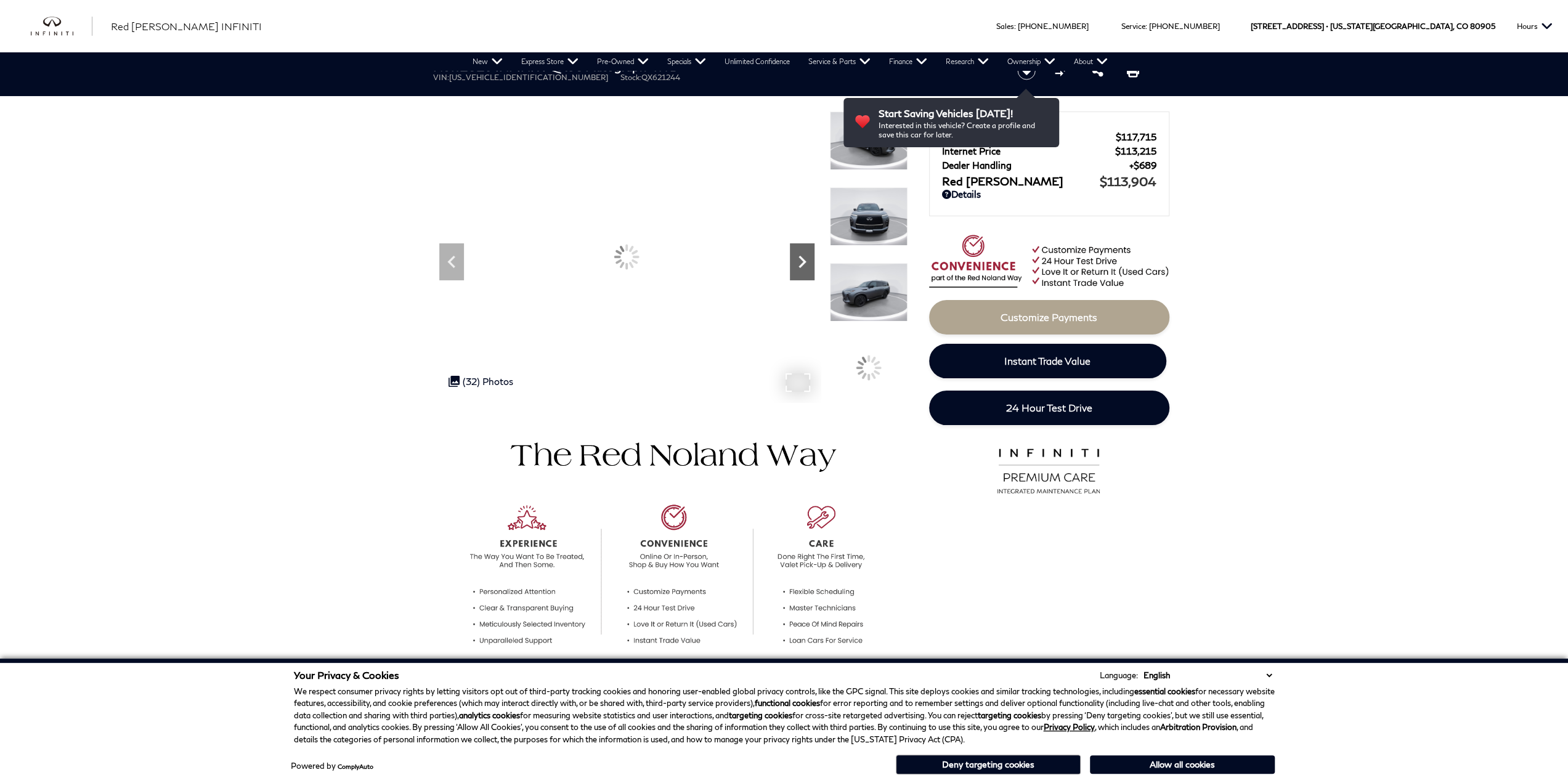
click at [803, 266] on icon "Next" at bounding box center [801, 262] width 24 height 24
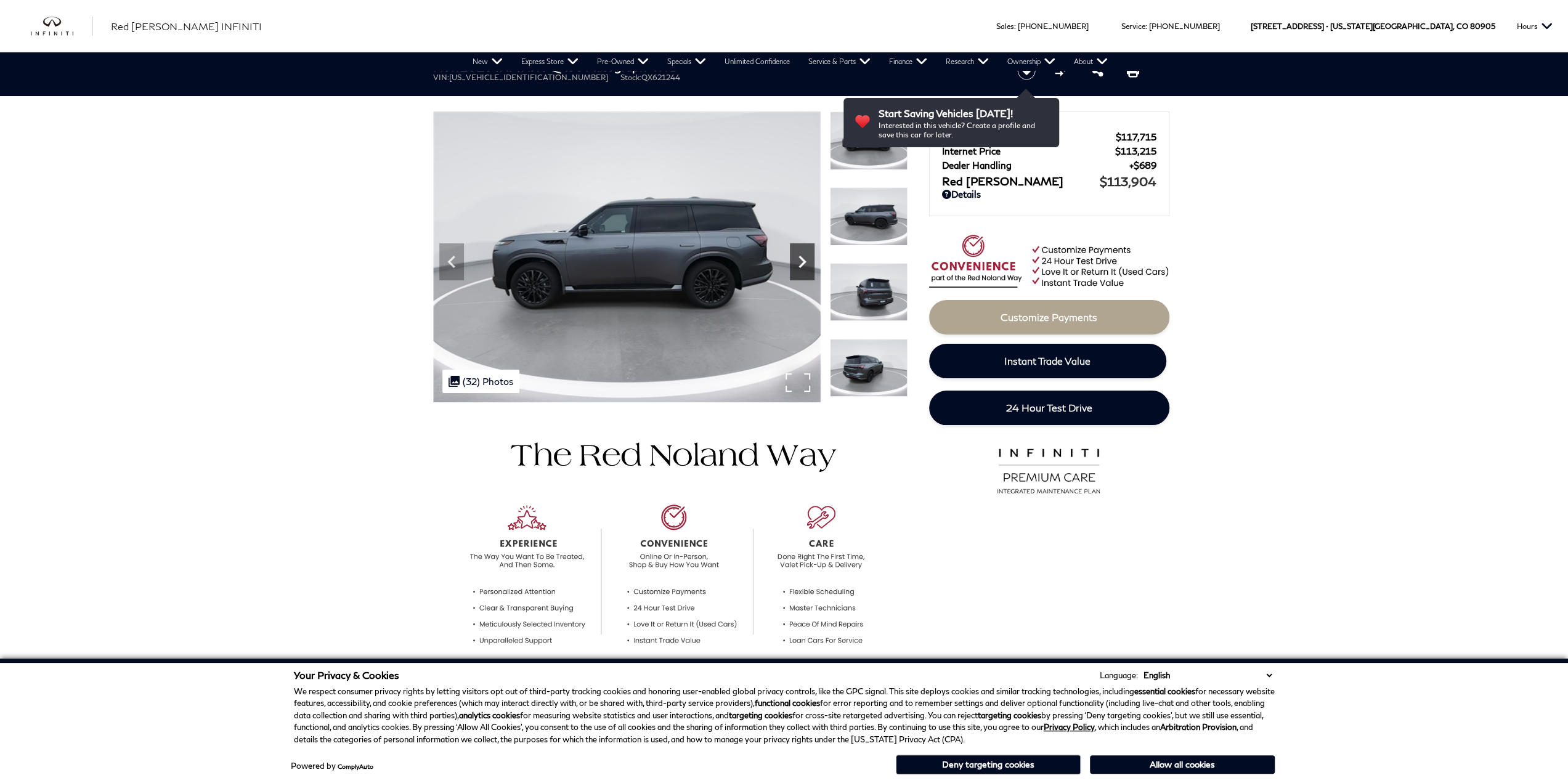
click at [803, 266] on icon "Next" at bounding box center [801, 262] width 24 height 24
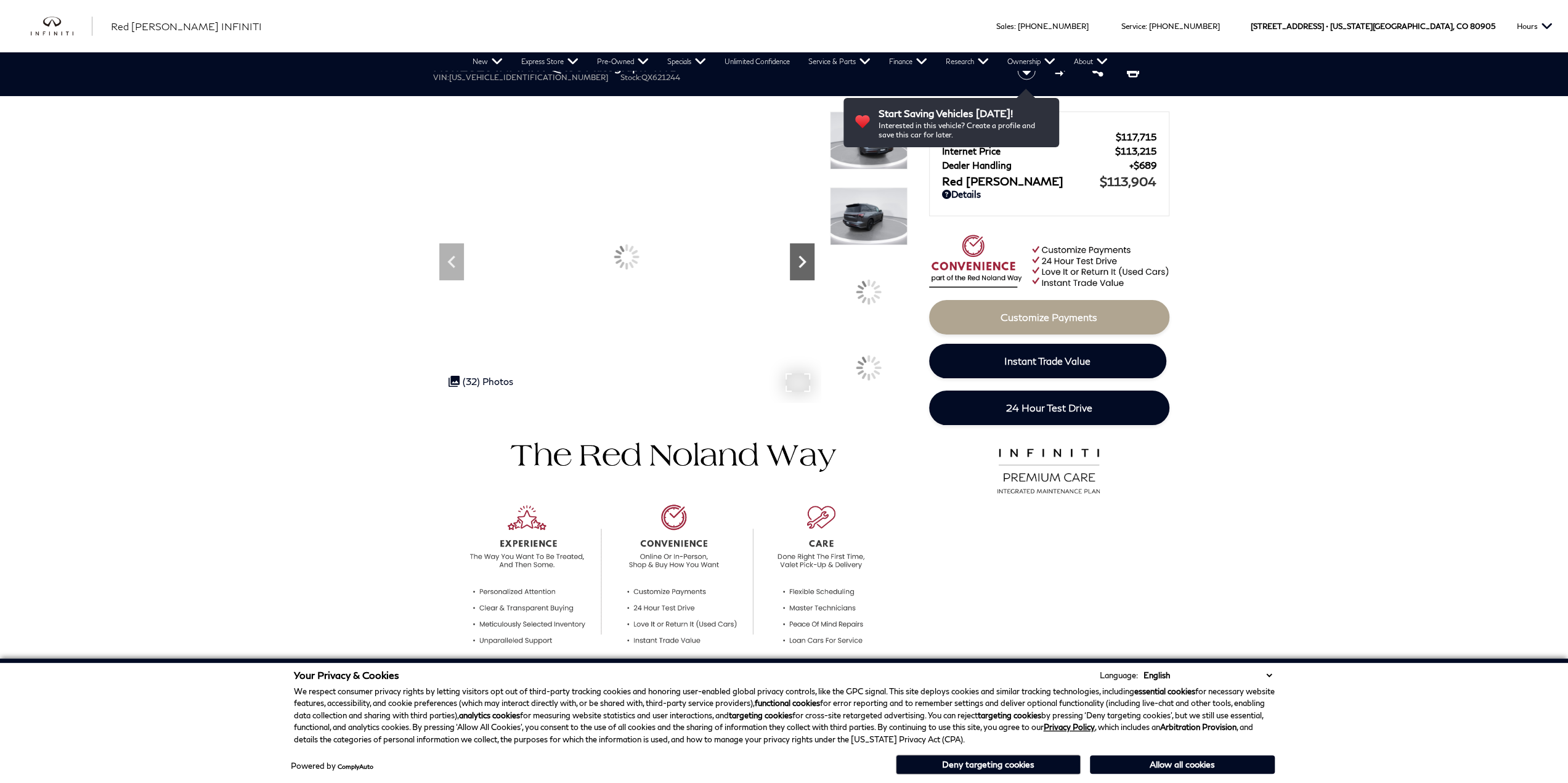
click at [803, 266] on icon "Next" at bounding box center [801, 262] width 24 height 24
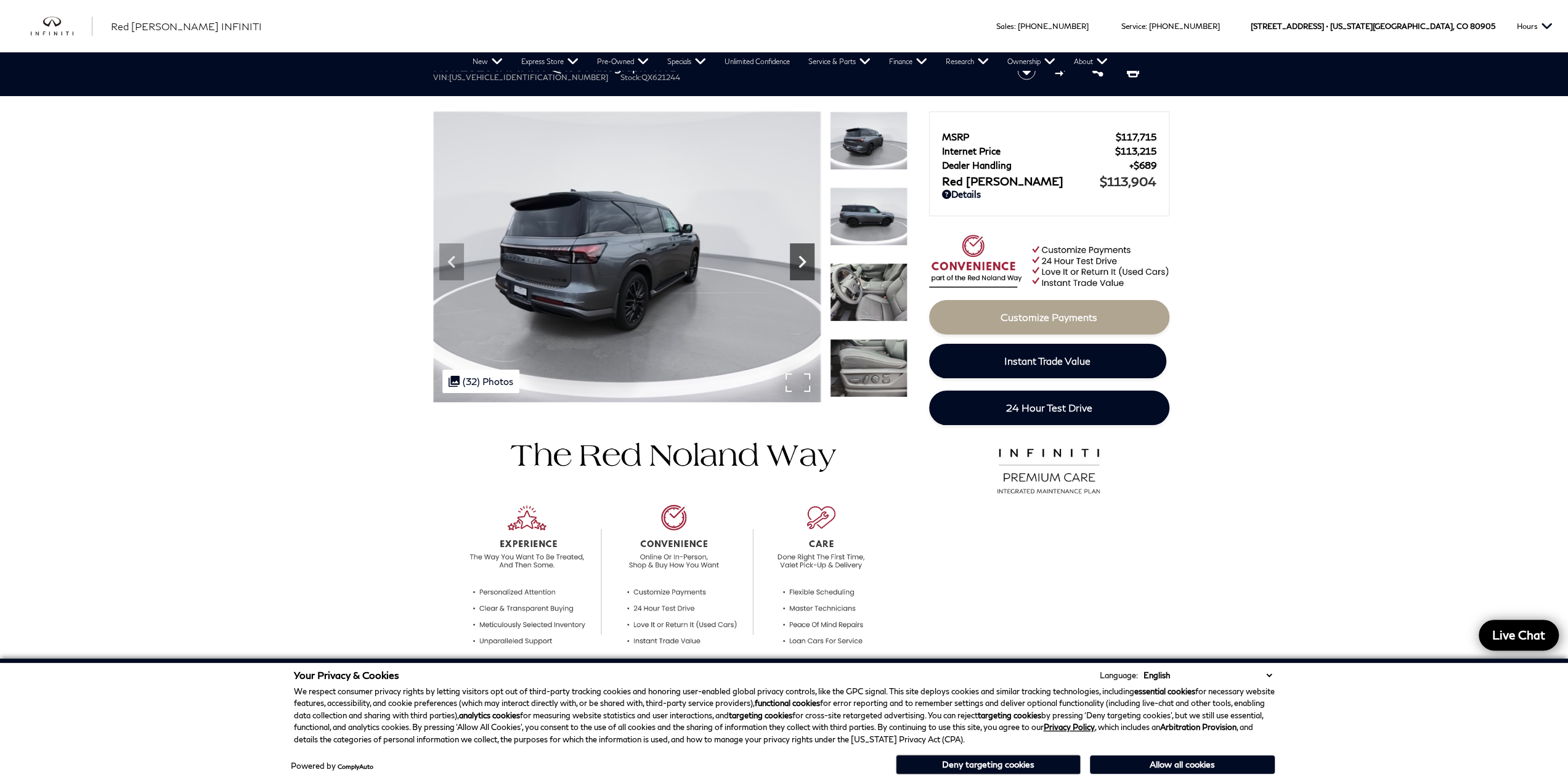
click at [803, 266] on icon "Next" at bounding box center [801, 262] width 24 height 24
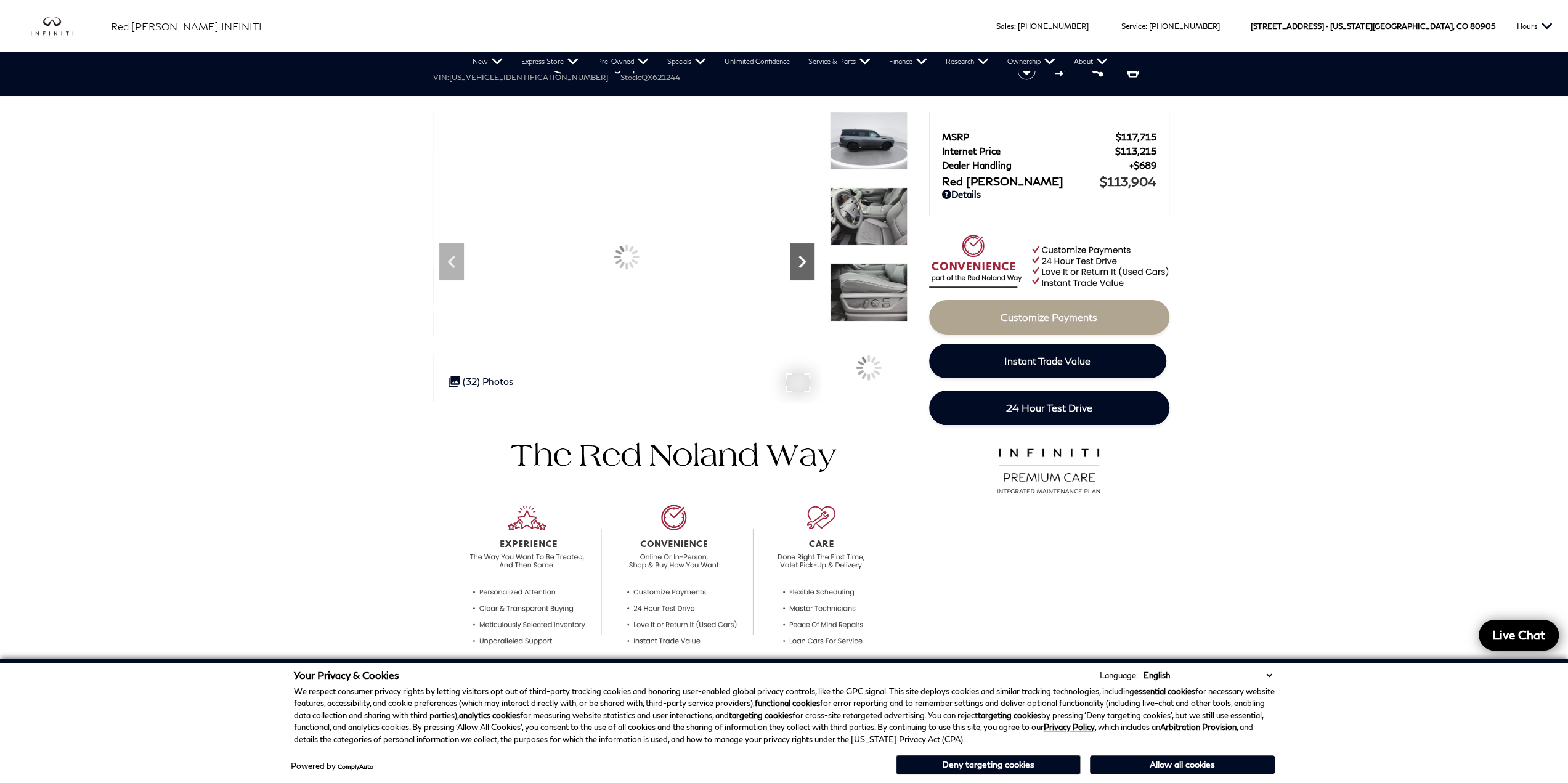
click at [803, 266] on icon "Next" at bounding box center [801, 262] width 24 height 24
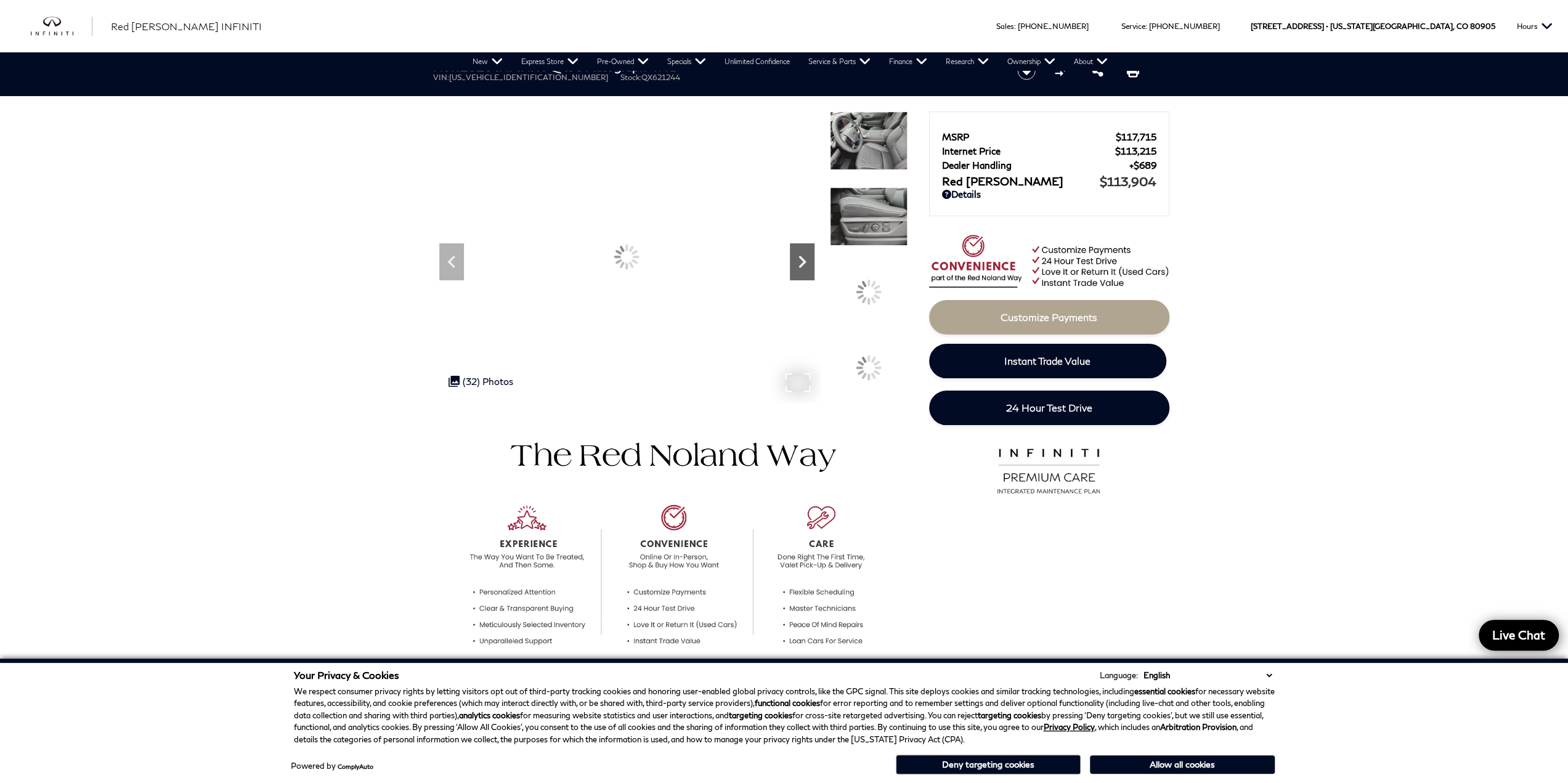
click at [803, 266] on icon "Next" at bounding box center [801, 262] width 24 height 24
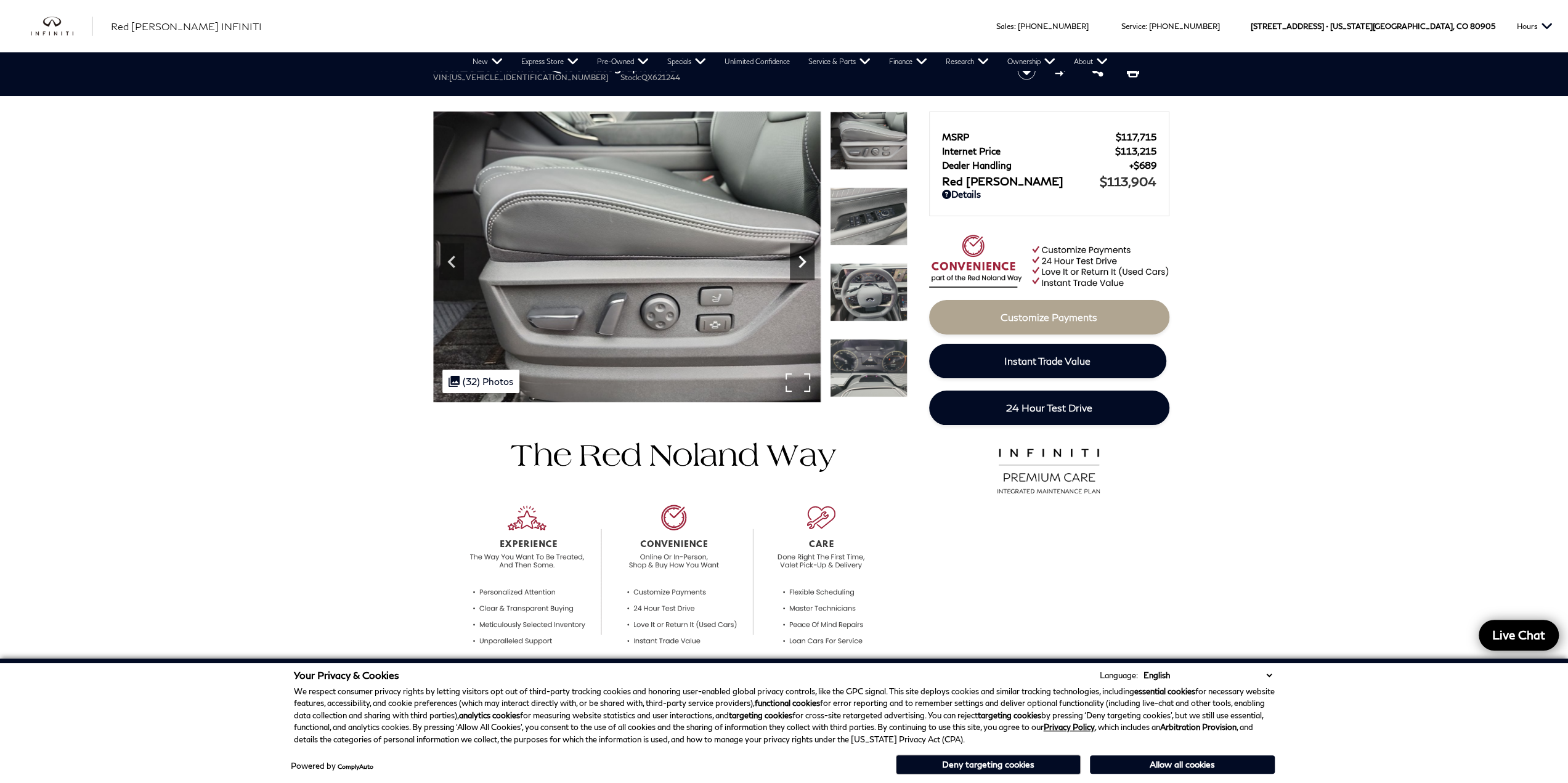
click at [803, 266] on icon "Next" at bounding box center [801, 262] width 24 height 24
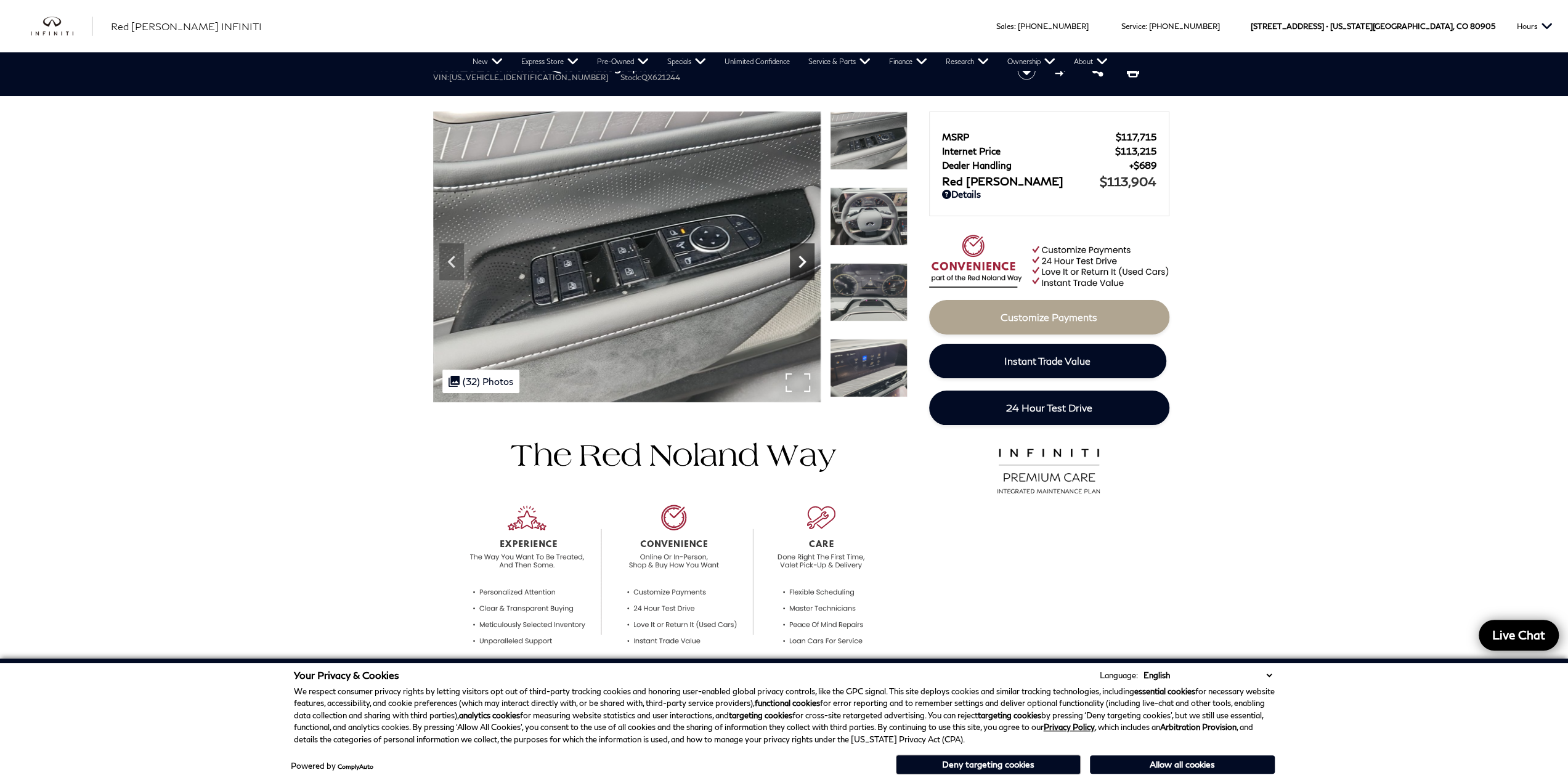
click at [803, 266] on icon "Next" at bounding box center [801, 262] width 24 height 24
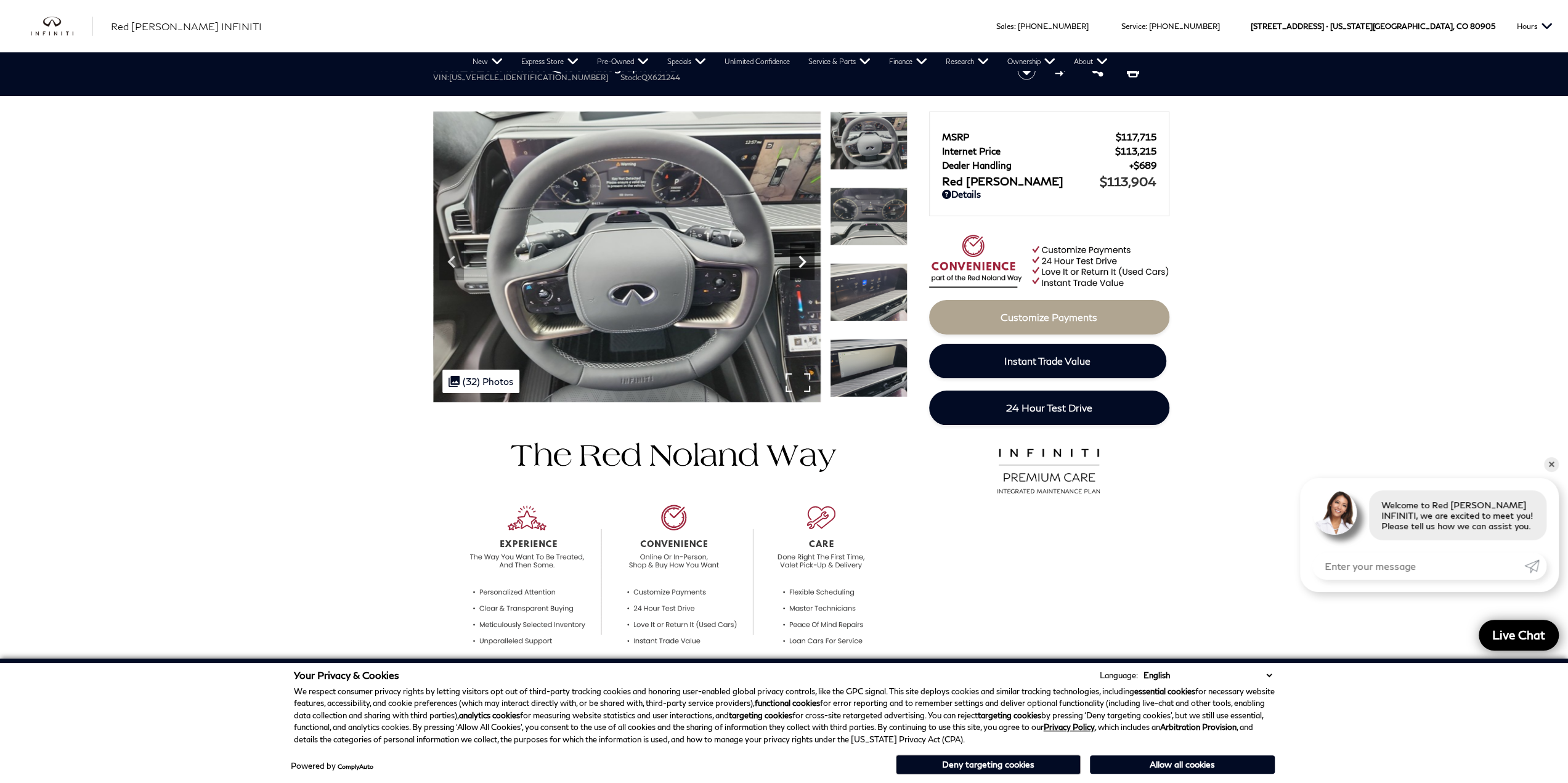
click at [803, 266] on icon "Next" at bounding box center [801, 262] width 24 height 24
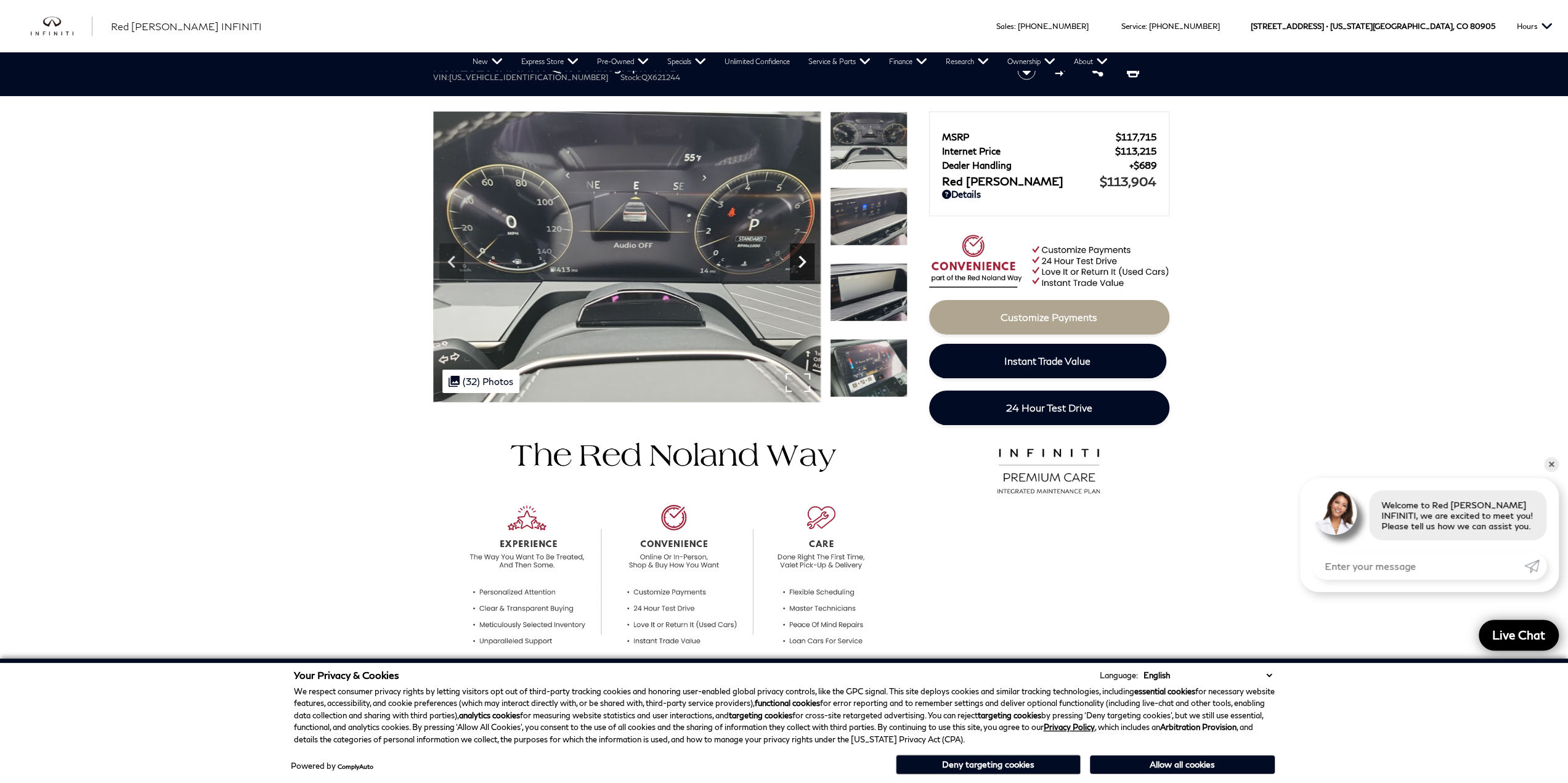
click at [803, 266] on icon "Next" at bounding box center [801, 262] width 24 height 24
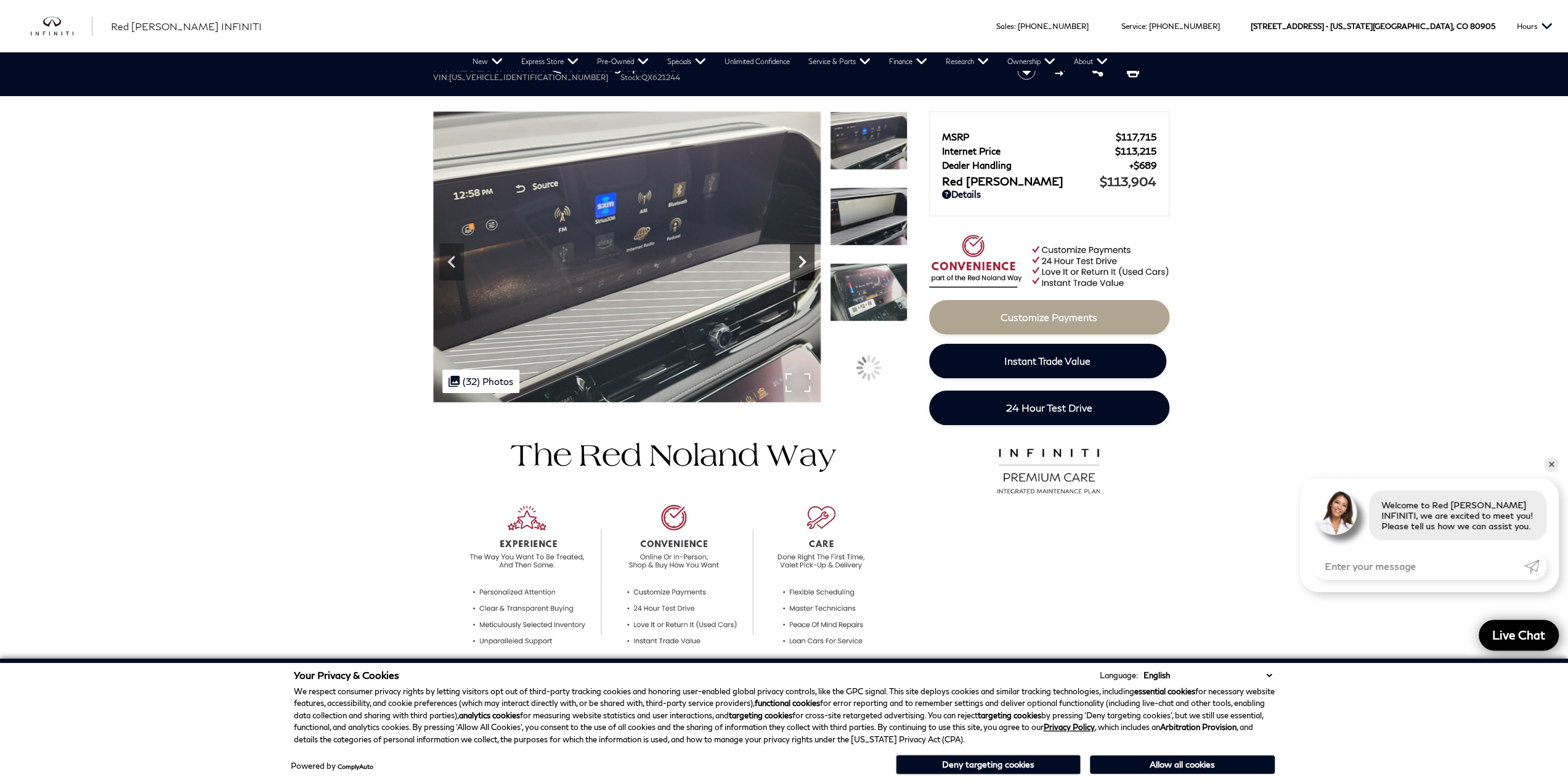
click at [803, 266] on icon "Next" at bounding box center [801, 262] width 24 height 24
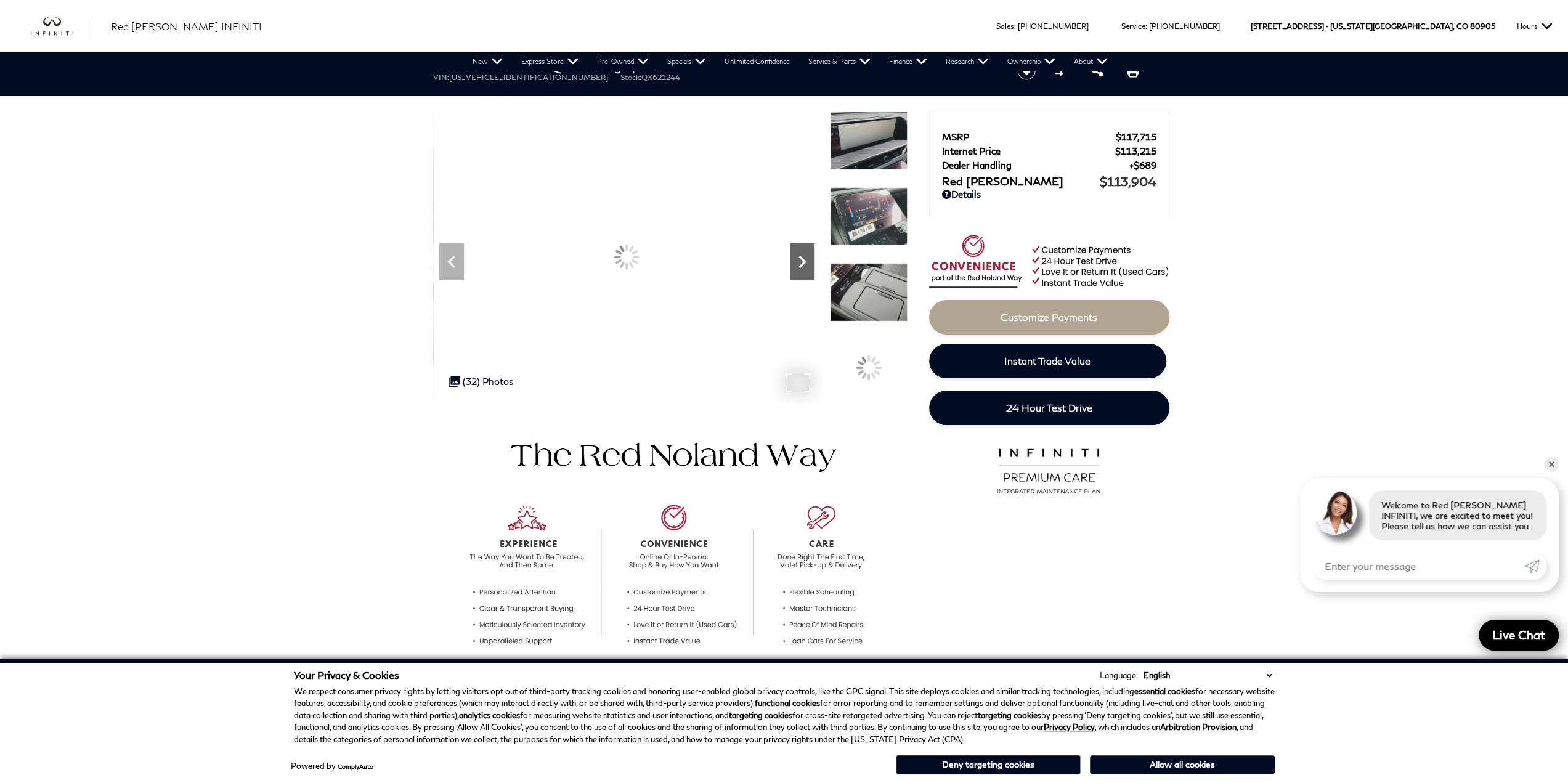
click at [803, 266] on icon "Next" at bounding box center [801, 262] width 24 height 24
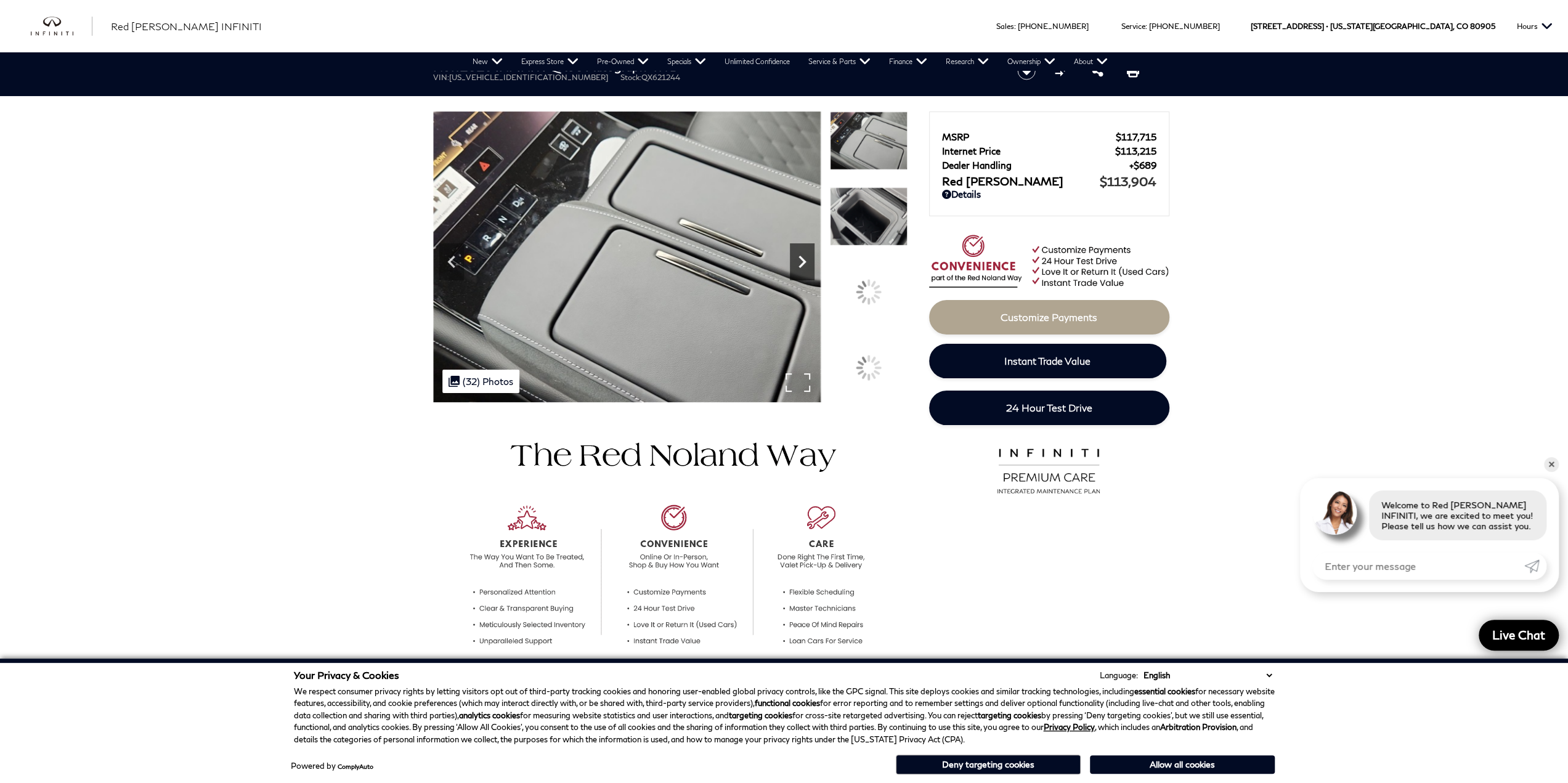
click at [803, 266] on icon "Next" at bounding box center [801, 262] width 24 height 24
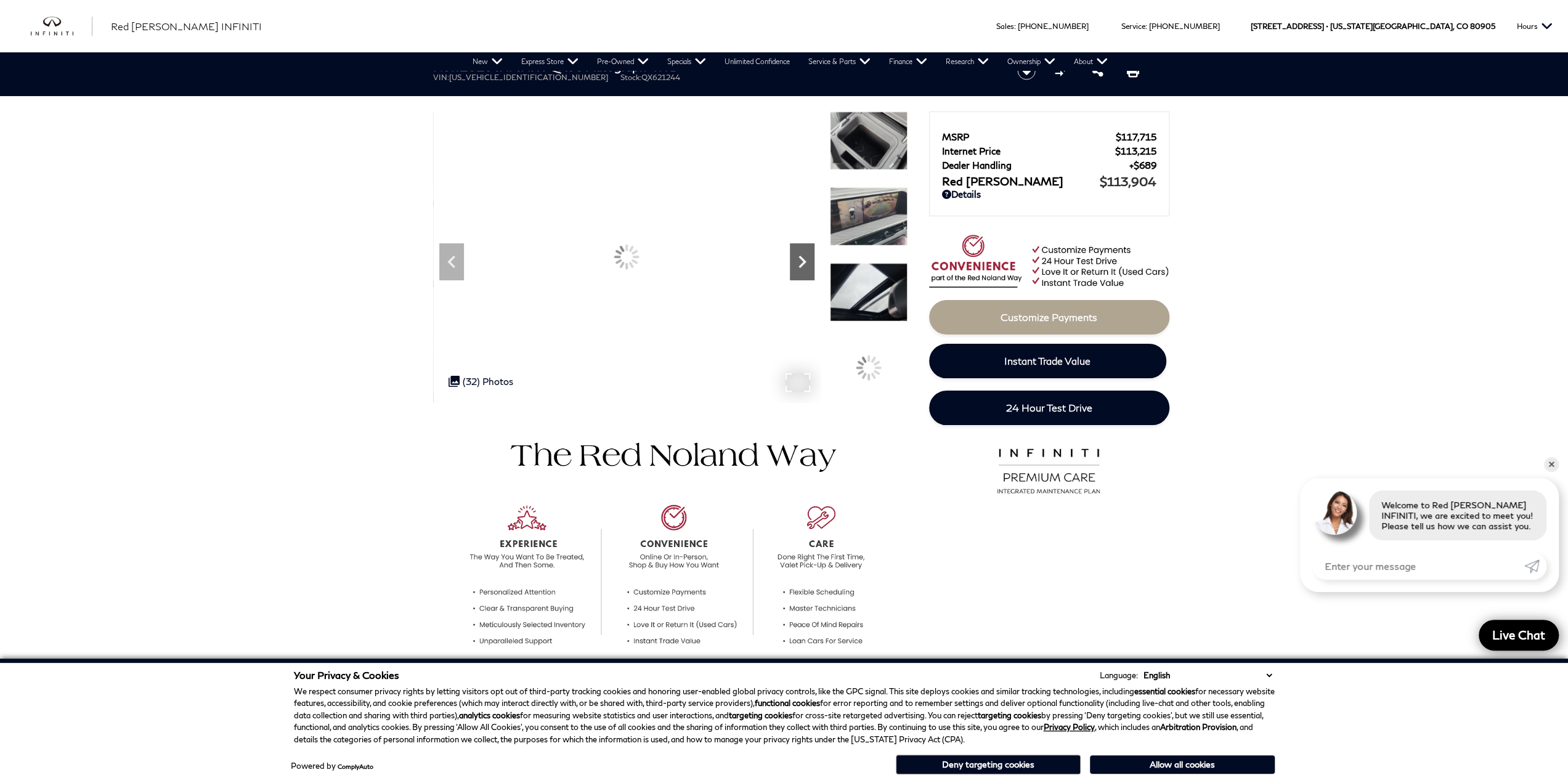
click at [803, 266] on icon "Next" at bounding box center [801, 262] width 24 height 24
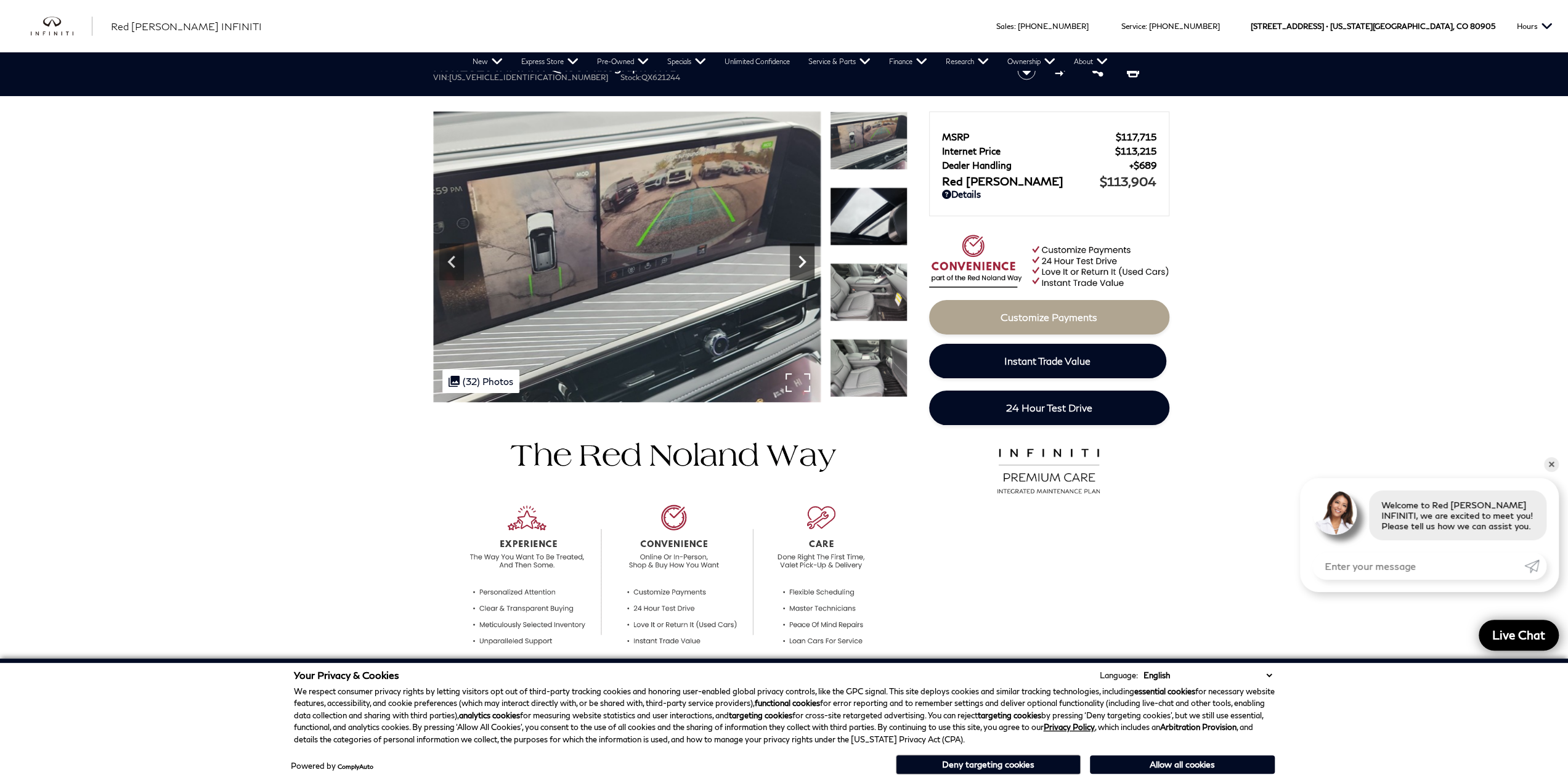
click at [803, 266] on icon "Next" at bounding box center [801, 262] width 24 height 24
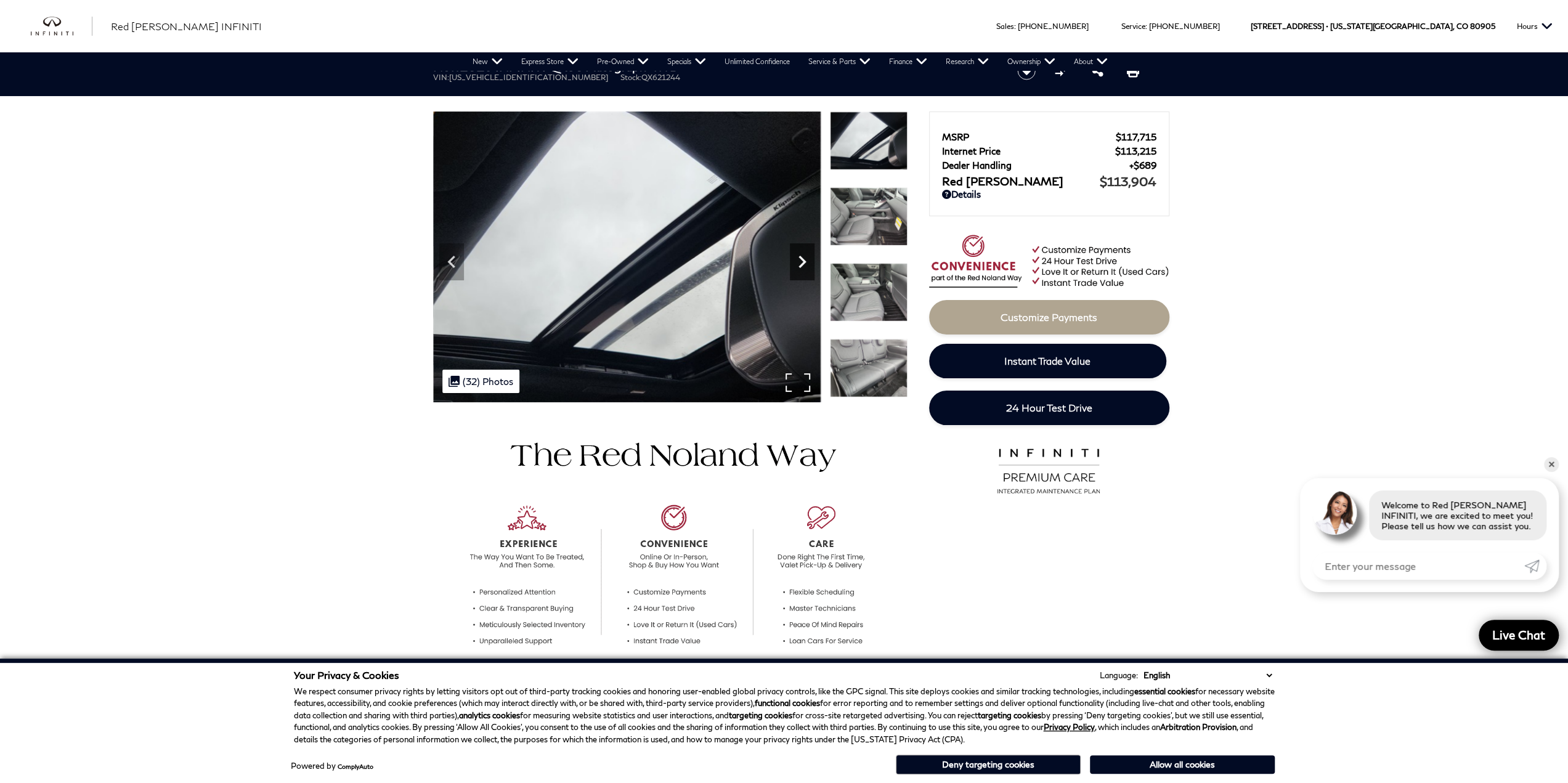
click at [803, 266] on icon "Next" at bounding box center [801, 262] width 24 height 24
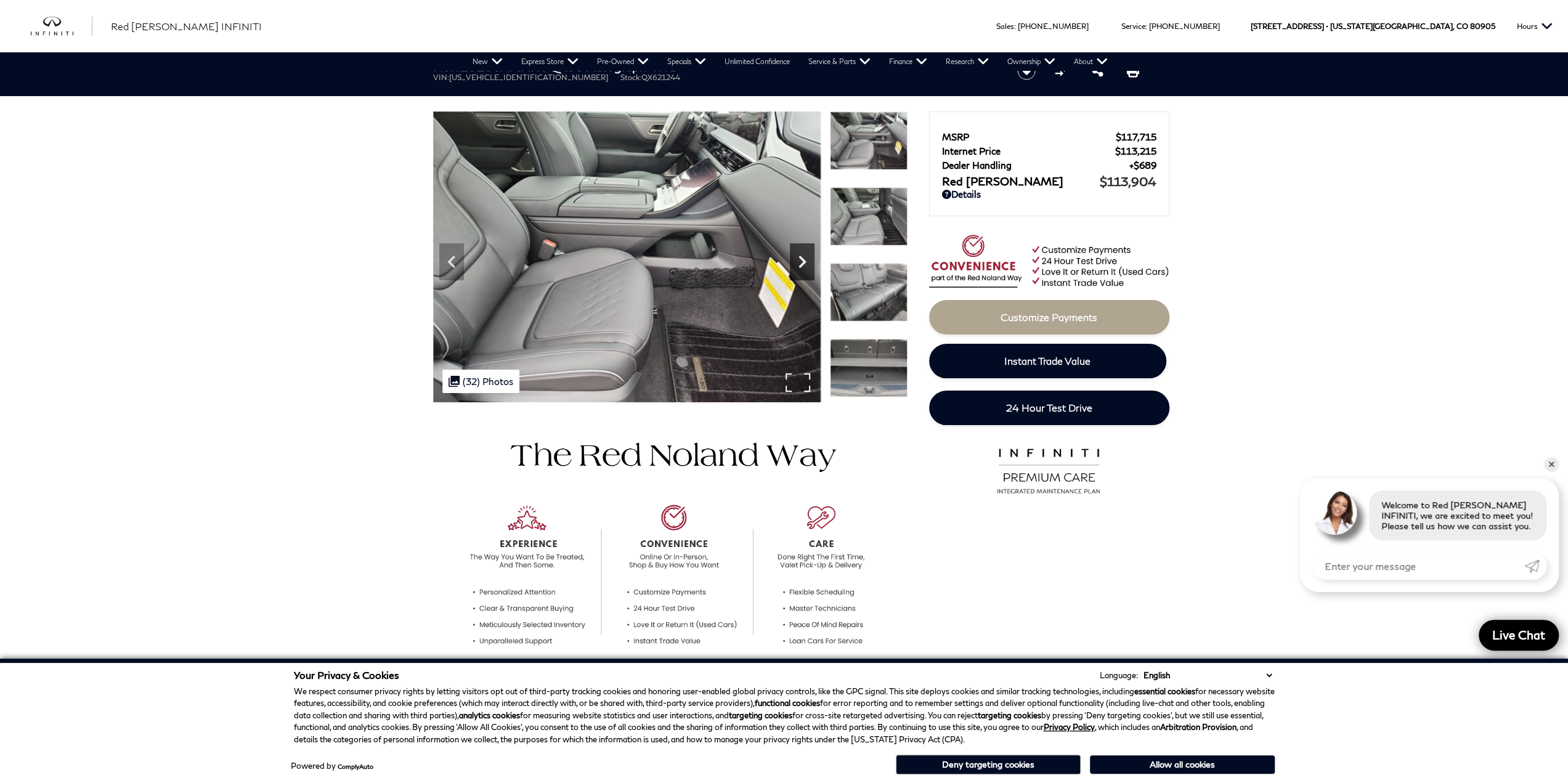
click at [803, 266] on icon "Next" at bounding box center [801, 262] width 24 height 24
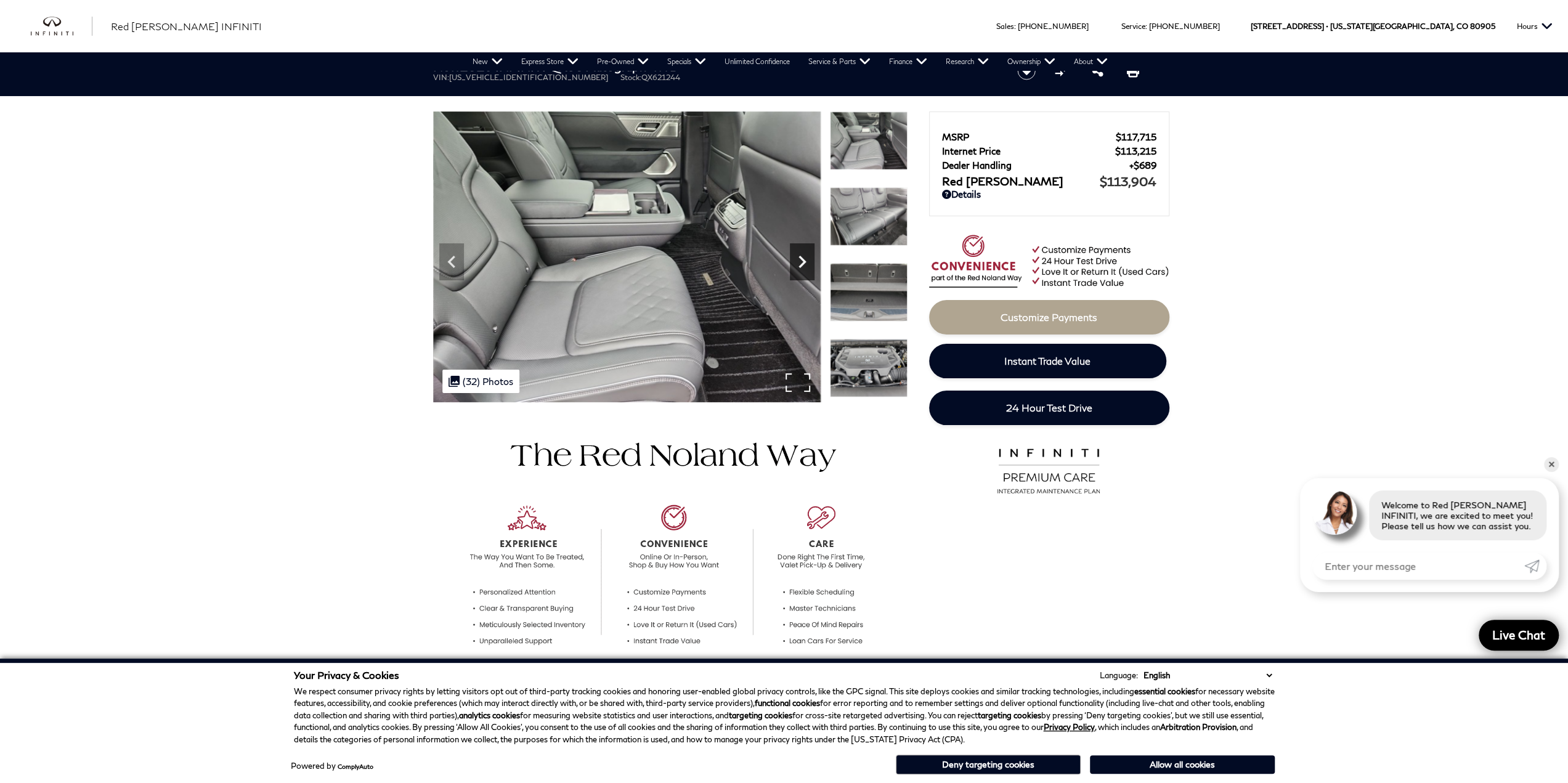
click at [803, 266] on icon "Next" at bounding box center [801, 262] width 24 height 24
